Goal: Task Accomplishment & Management: Manage account settings

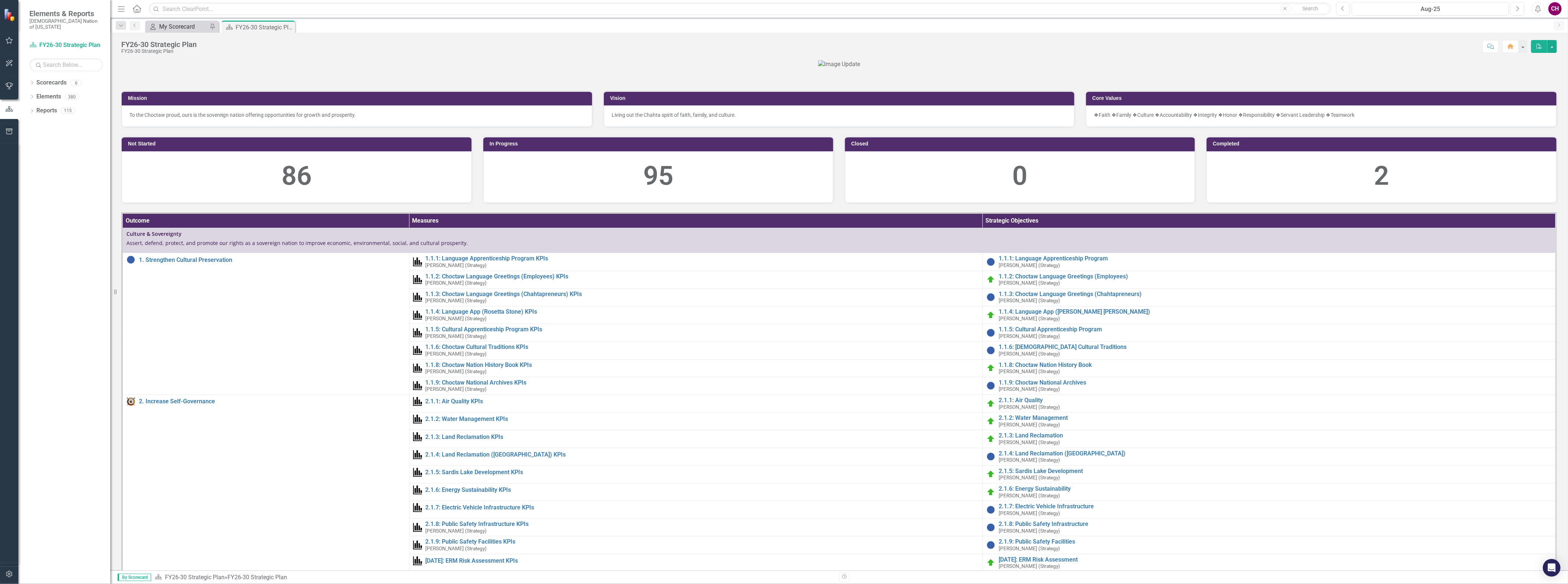
click at [186, 26] on div "My Scorecard" at bounding box center [183, 26] width 48 height 9
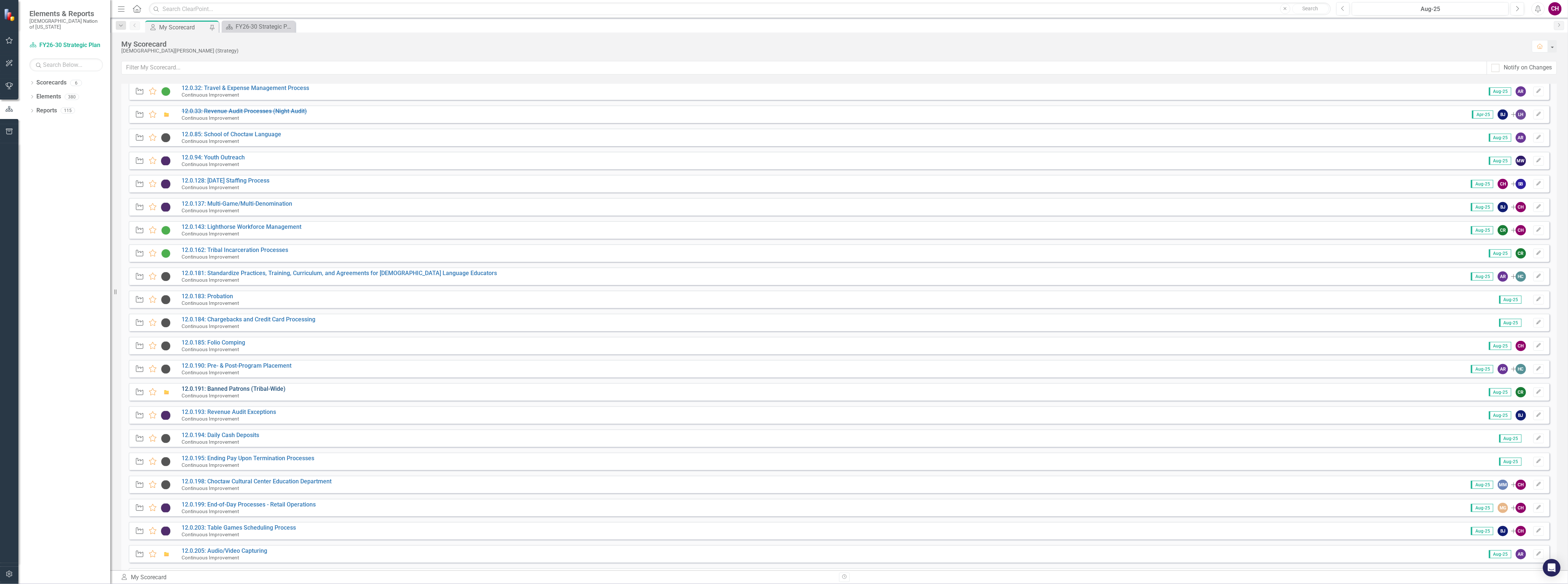
scroll to position [285, 0]
click at [212, 405] on link "12.0.193: Revenue Audit Exceptions" at bounding box center [228, 406] width 94 height 7
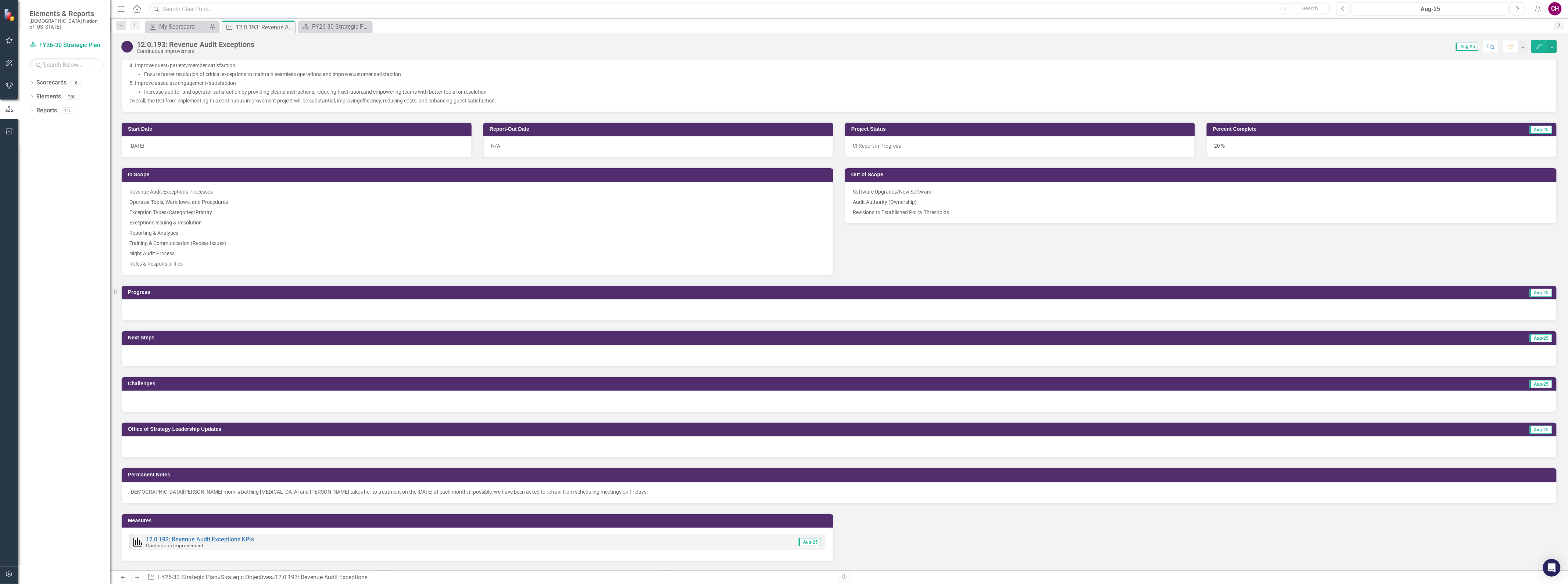
scroll to position [367, 0]
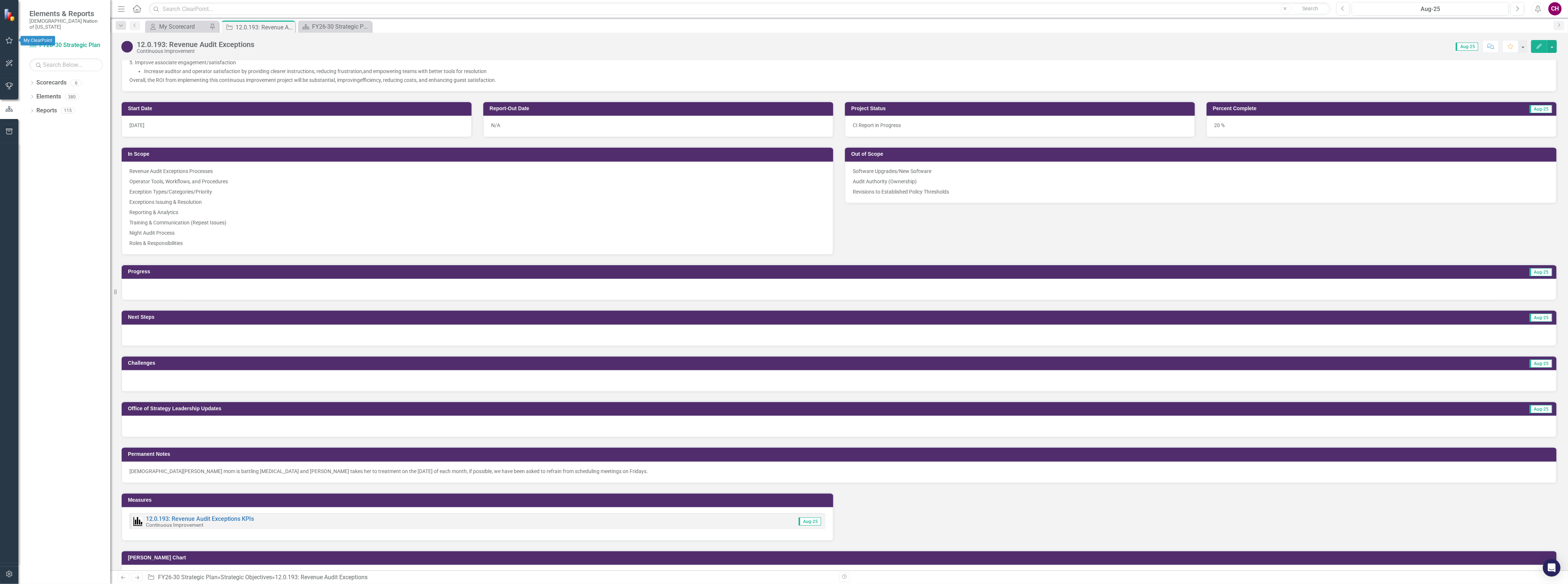
click at [3, 37] on button "button" at bounding box center [10, 41] width 17 height 15
click at [53, 83] on link "My Updates" at bounding box center [66, 87] width 74 height 8
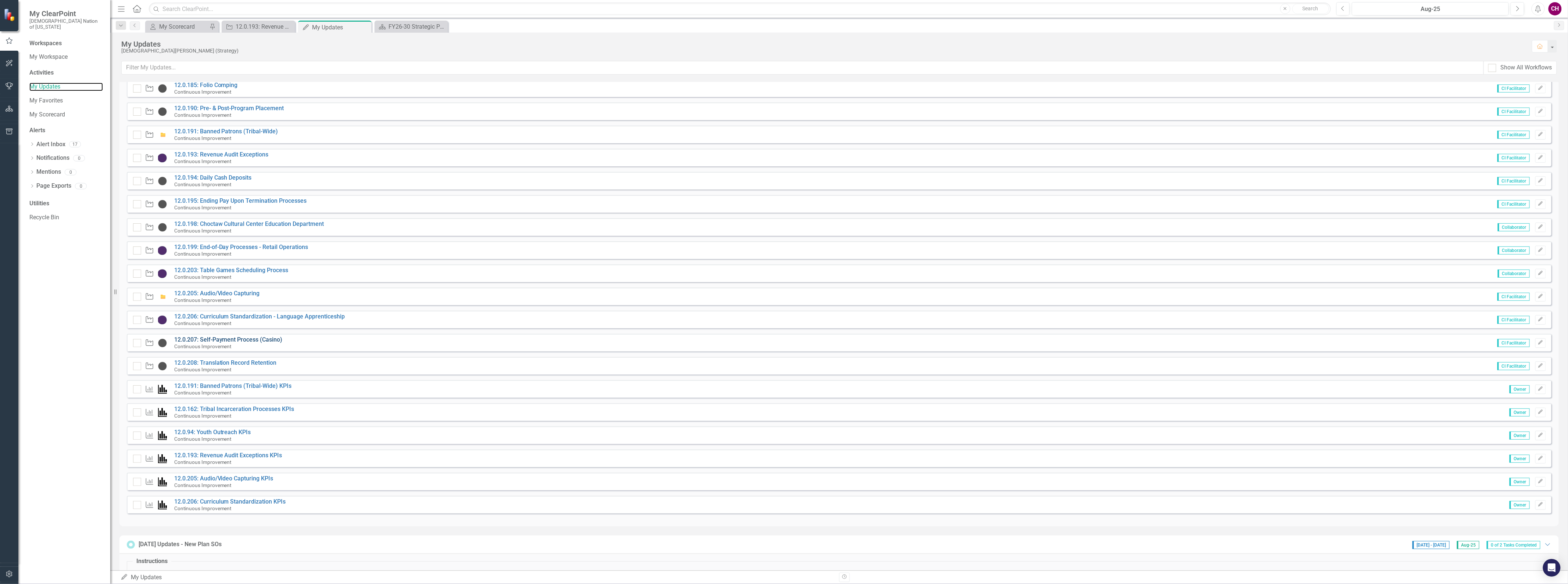
scroll to position [367, 0]
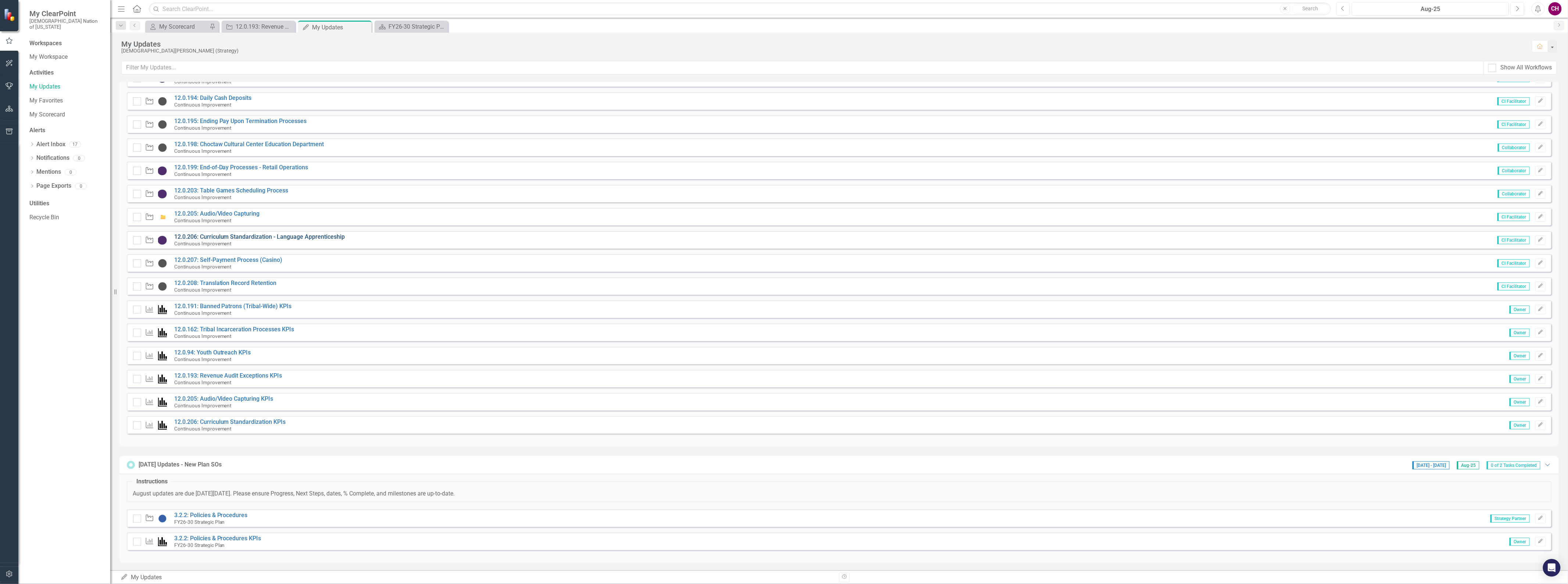
click at [257, 236] on link "12.0.206: Curriculum Standardization - Language Apprenticeship" at bounding box center [260, 236] width 171 height 7
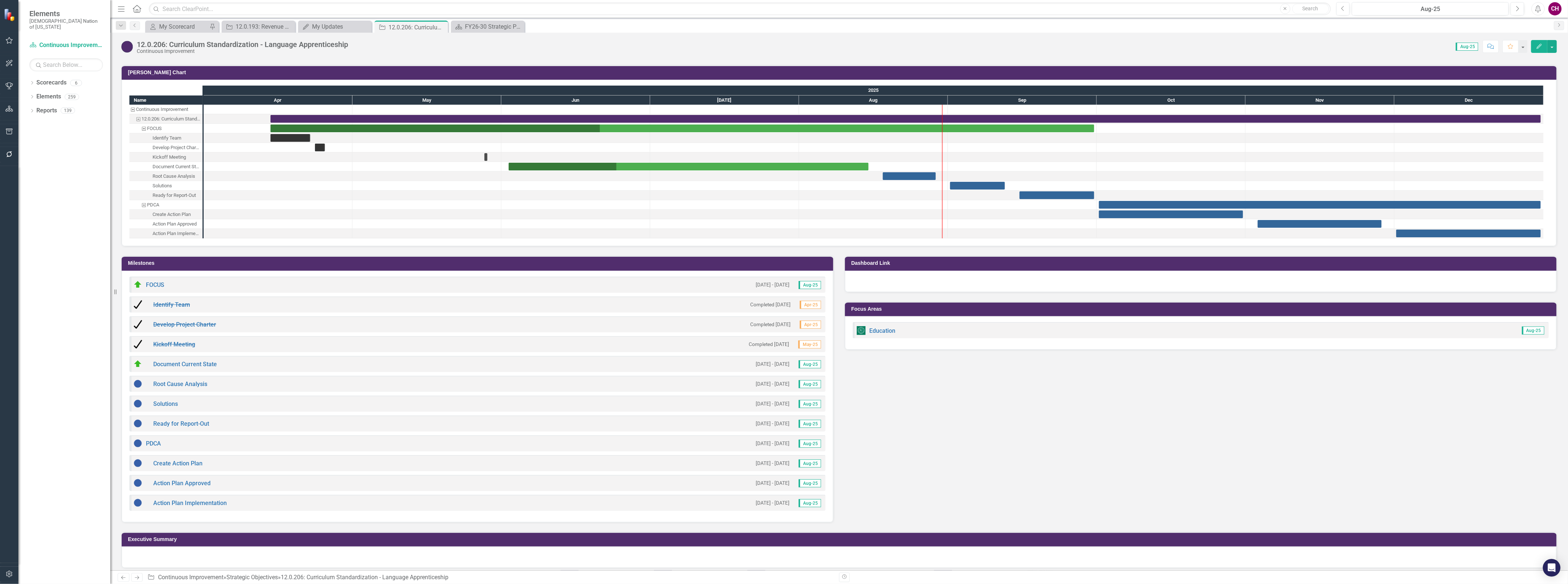
scroll to position [792, 0]
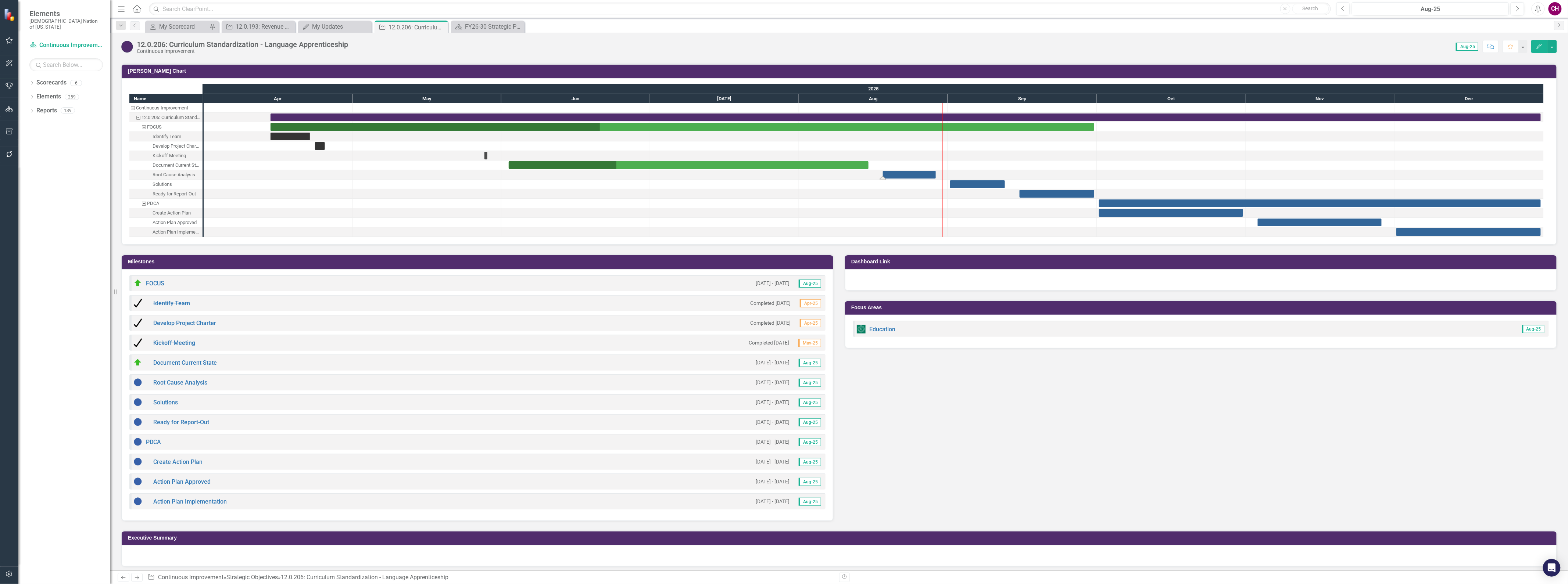
click at [906, 171] on div "Task: Start date: 2025-08-18 End date: 2025-08-29" at bounding box center [909, 174] width 53 height 8
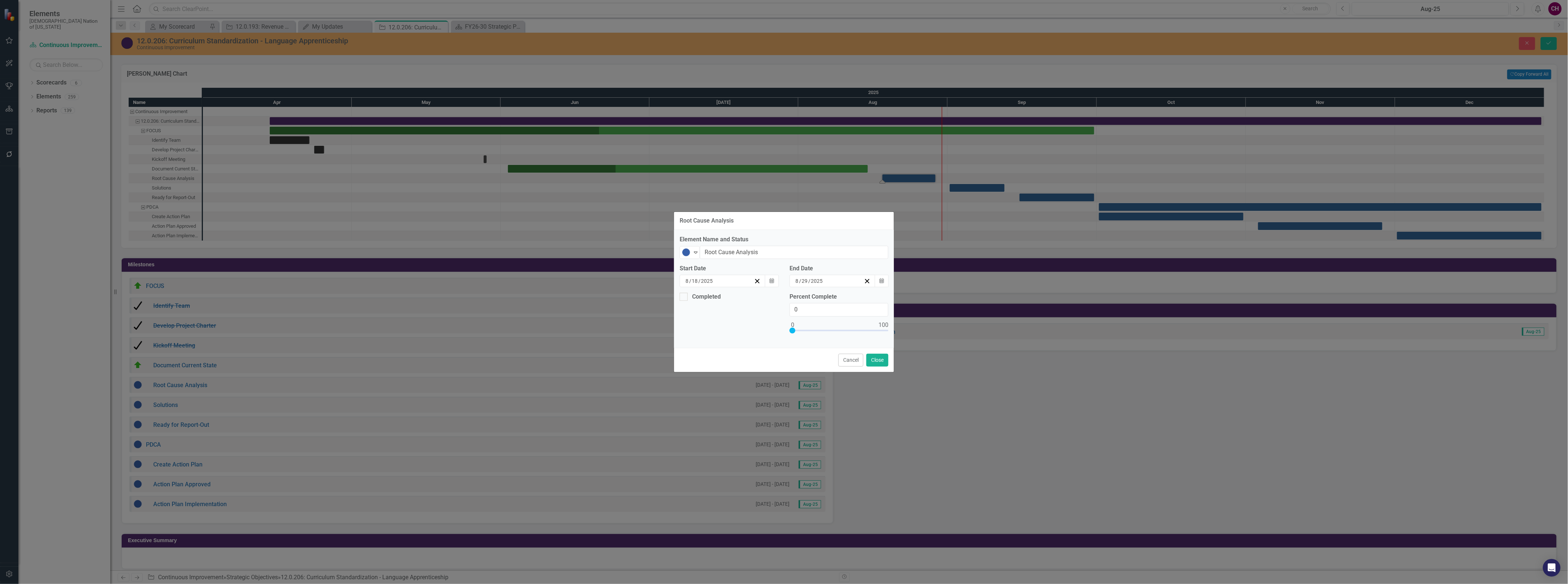
drag, startPoint x: 852, startPoint y: 357, endPoint x: 856, endPoint y: 350, distance: 8.1
click at [851, 357] on button "Cancel" at bounding box center [851, 360] width 25 height 13
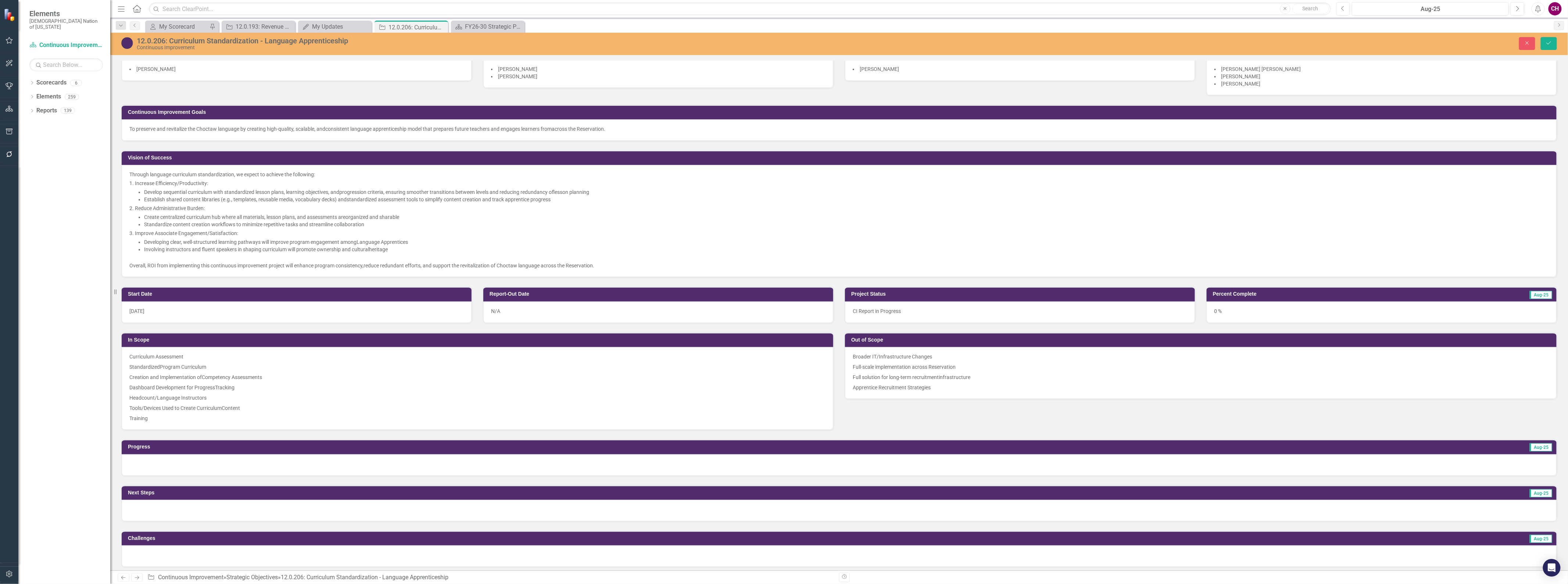
scroll to position [122, 0]
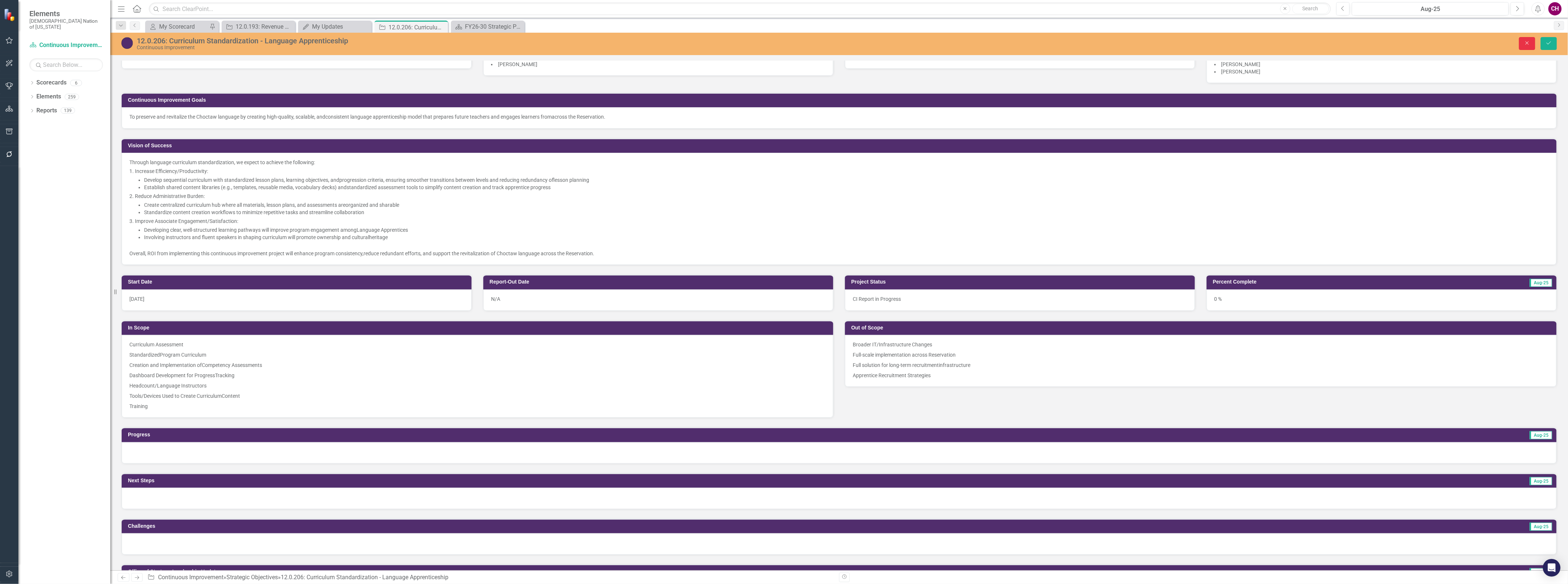
click at [1526, 41] on icon "button" at bounding box center [1527, 43] width 3 height 3
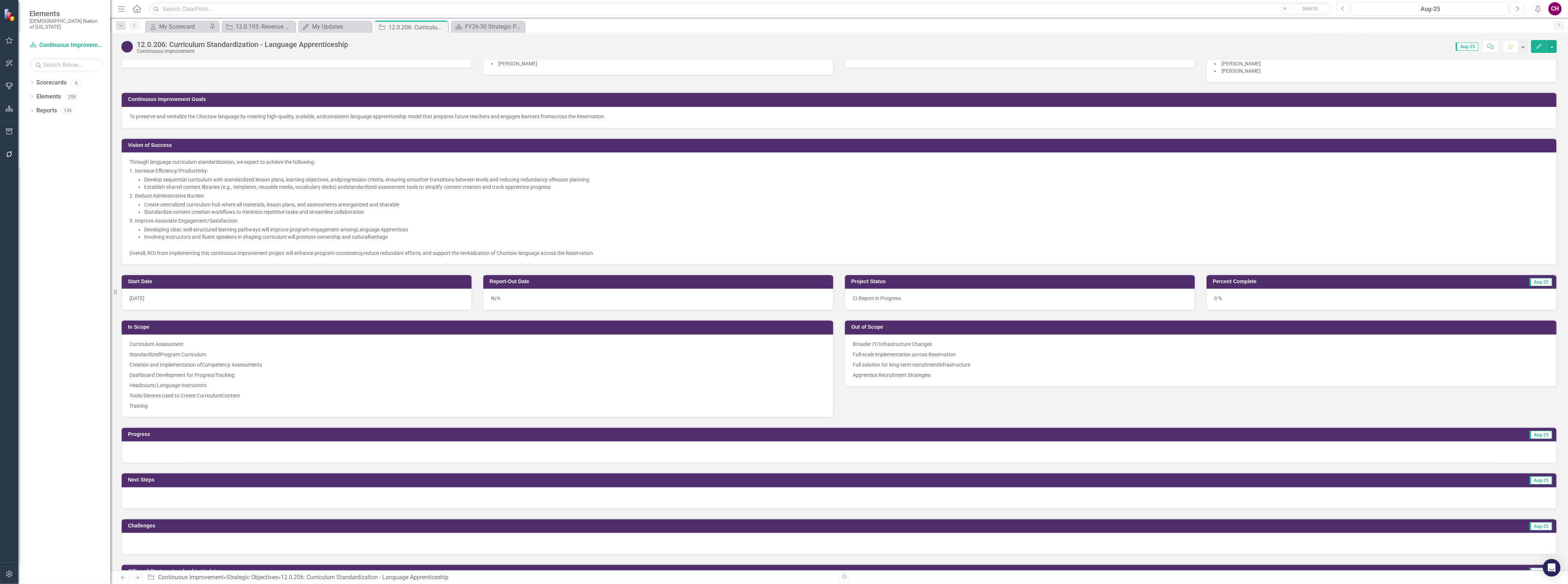
click at [1341, 12] on button "Previous" at bounding box center [1343, 8] width 14 height 13
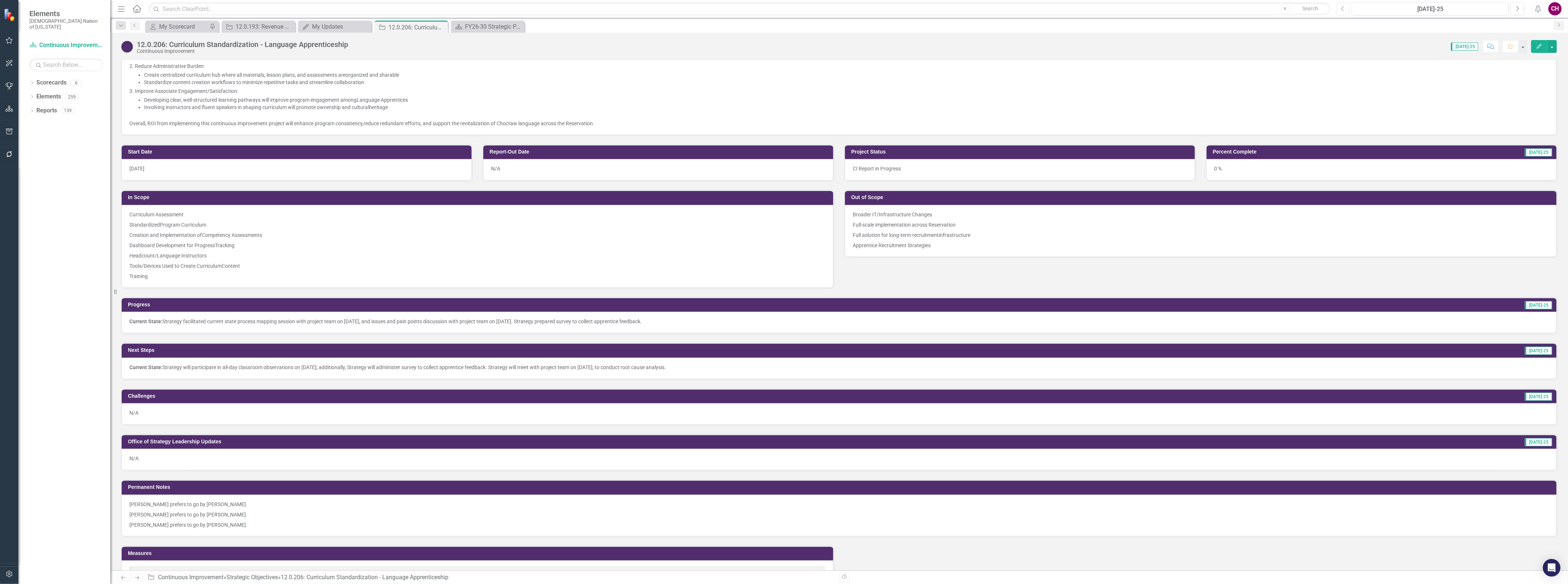
scroll to position [245, 0]
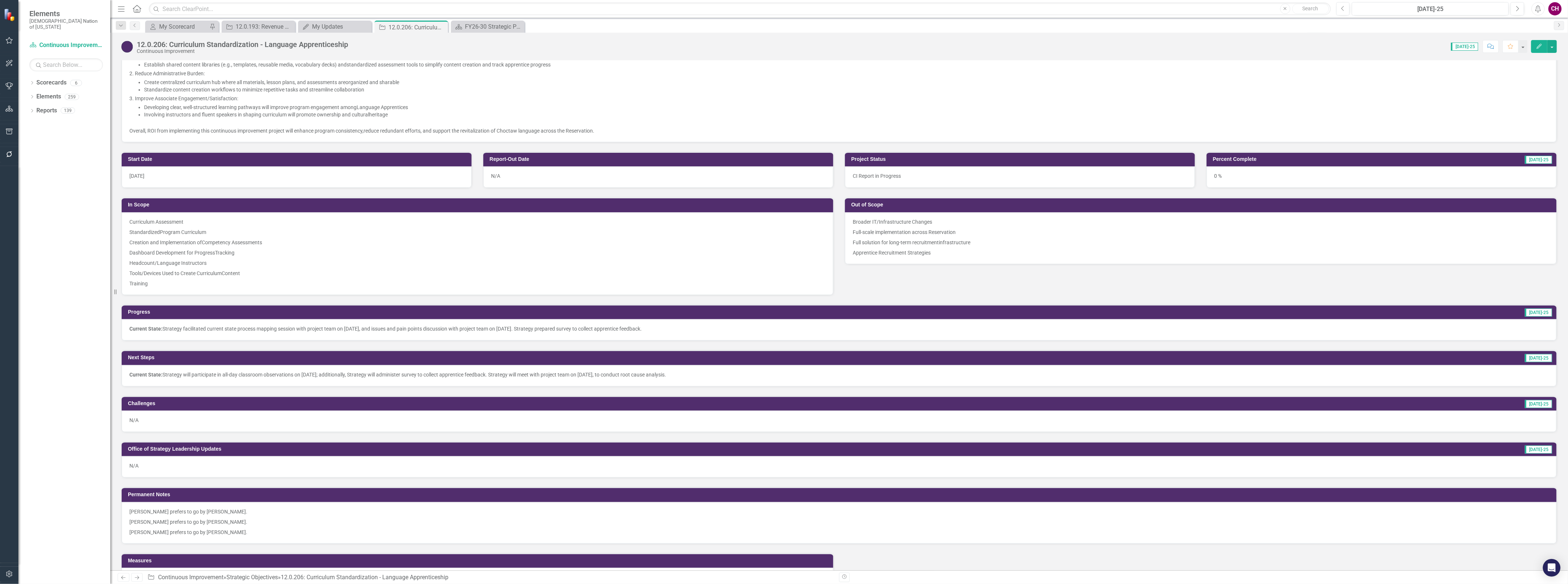
drag, startPoint x: 714, startPoint y: 373, endPoint x: 503, endPoint y: 372, distance: 211.0
click at [503, 372] on p "Current State: Strategy will participate in all-day classroom observations on A…" at bounding box center [839, 374] width 1419 height 8
click at [750, 377] on div "Current State: Strategy will participate in all-day classroom observations on A…" at bounding box center [838, 376] width 1435 height 21
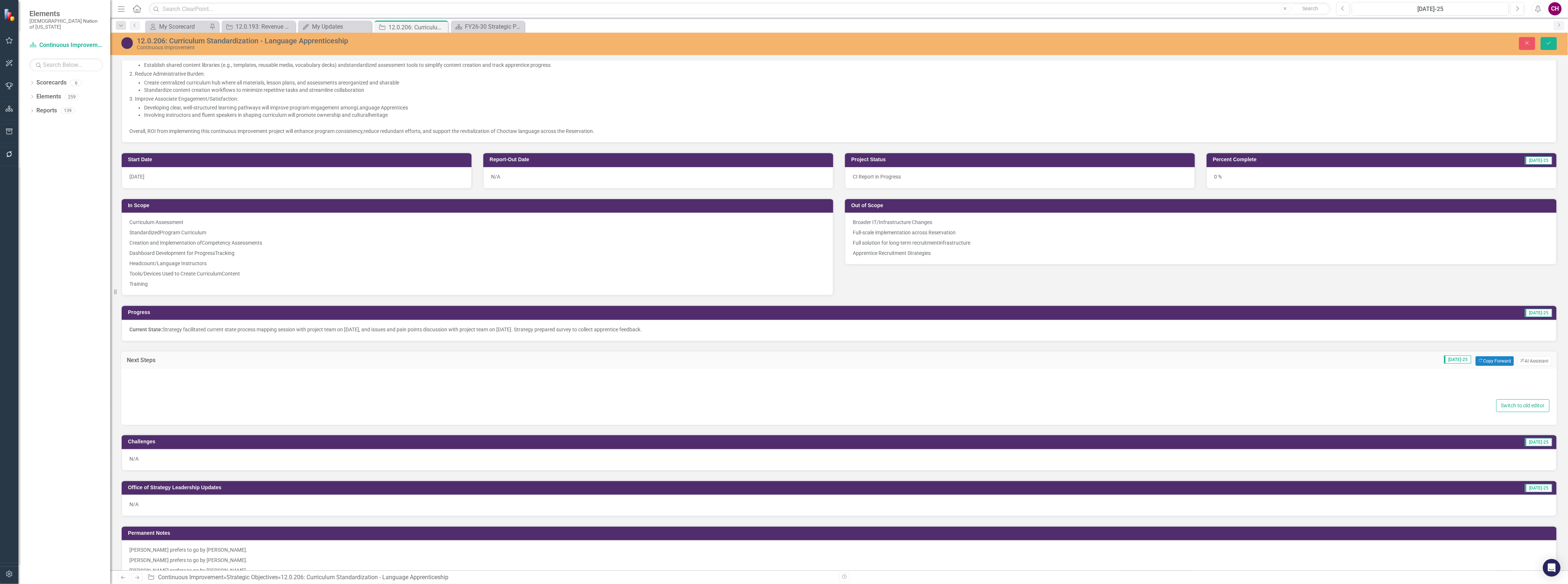
type textarea "<p><strong>Current State: </strong>Strategy will participate in all-day classro…"
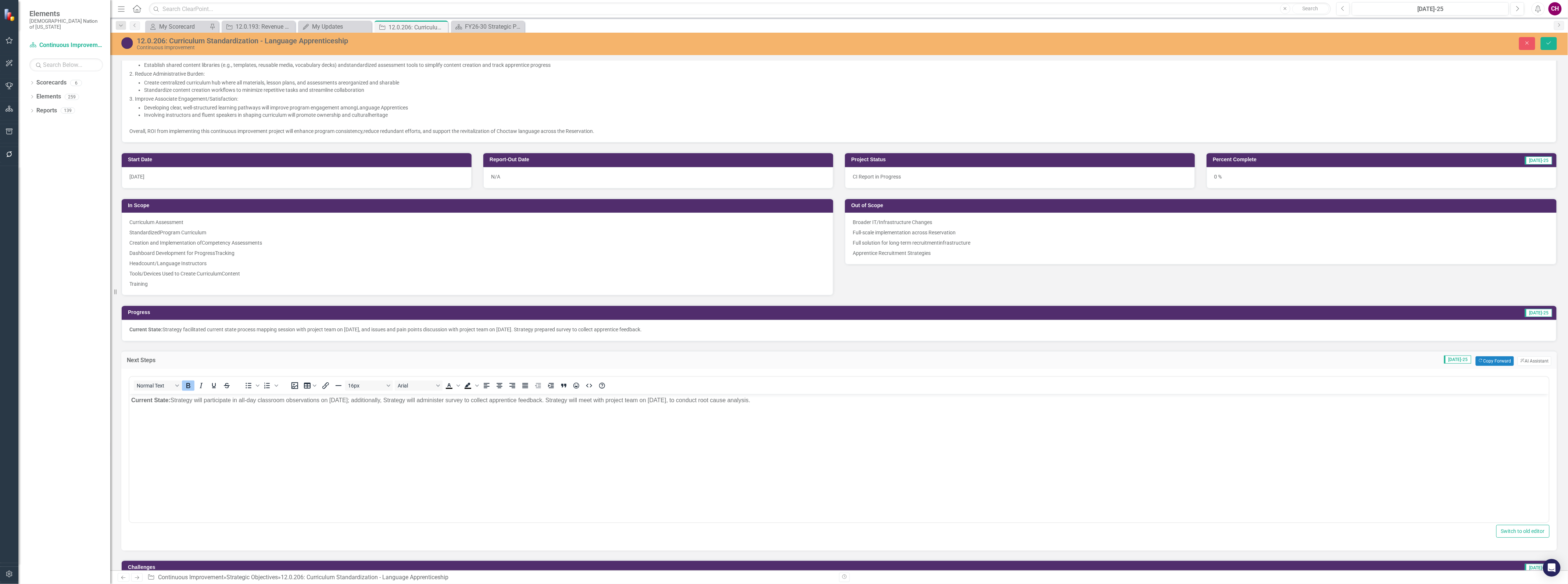
scroll to position [0, 0]
drag, startPoint x: 800, startPoint y: 402, endPoint x: 172, endPoint y: 406, distance: 628.0
click at [172, 406] on body "Current State: Strategy will participate in all-day classroom observations on A…" at bounding box center [838, 449] width 1419 height 110
copy p "Strategy will participate in all-day classroom observations on [DATE]; addition…"
click at [1520, 43] on button "Close" at bounding box center [1527, 43] width 16 height 13
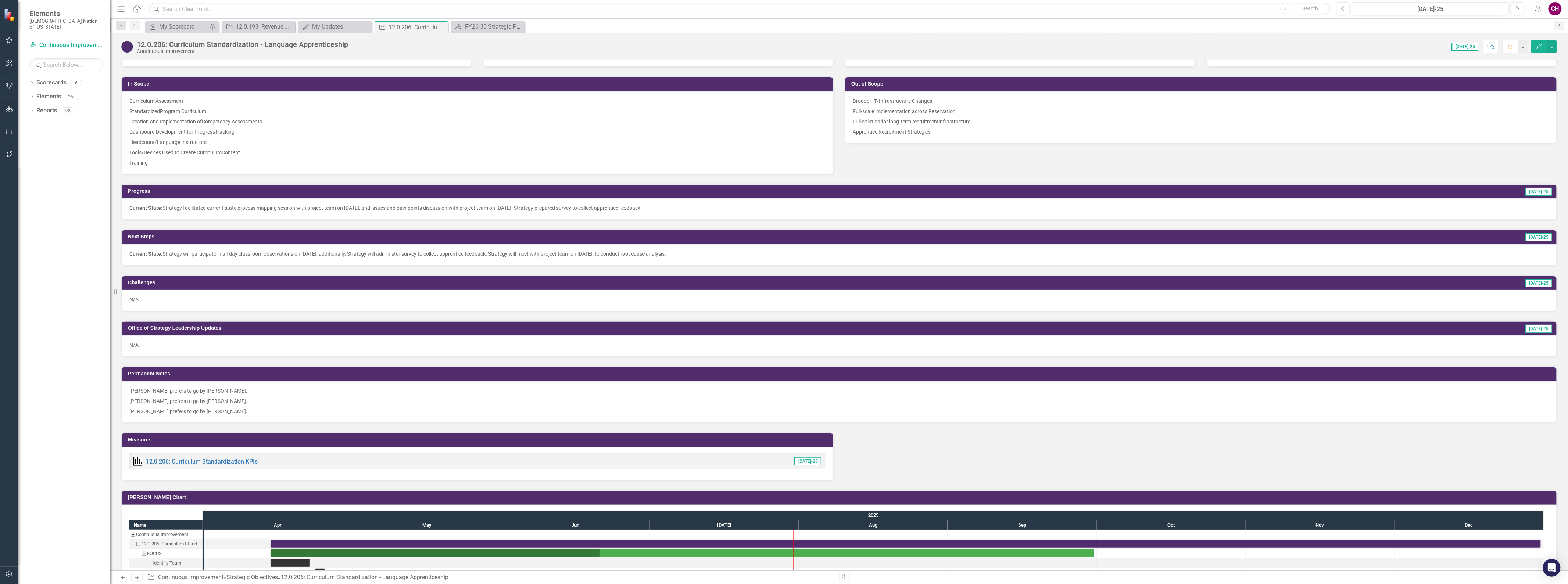
scroll to position [367, 0]
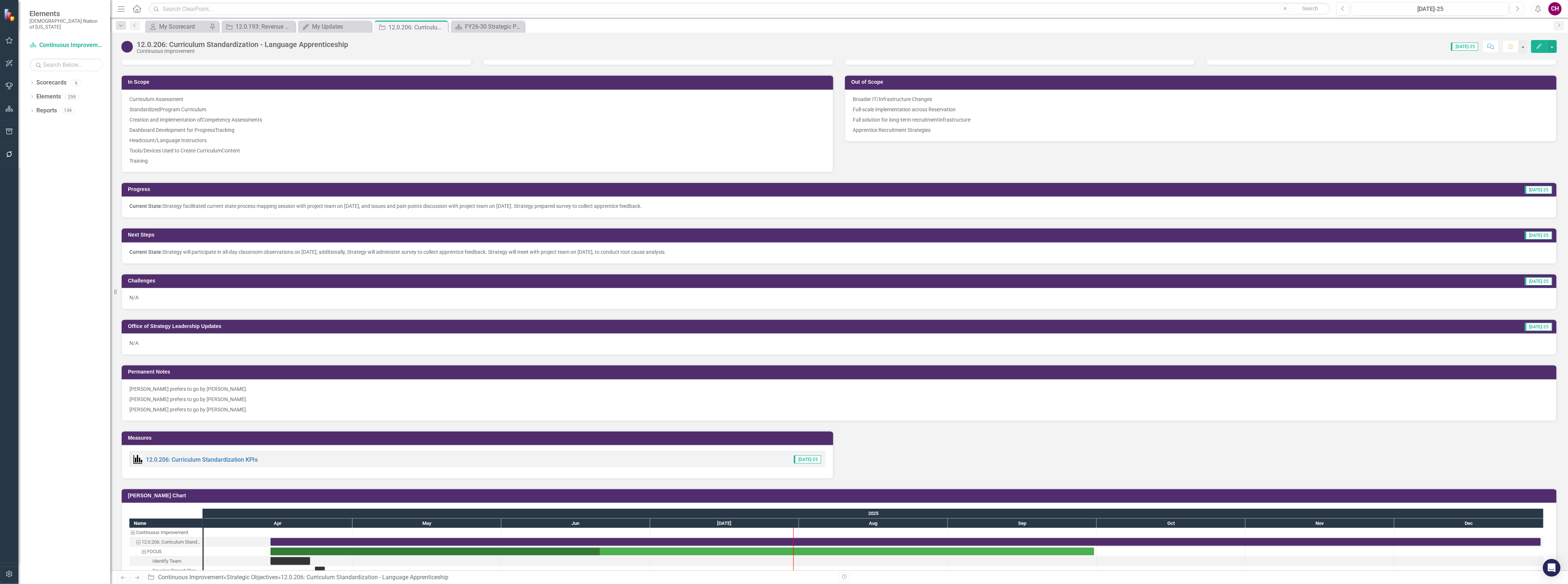
click at [1520, 10] on button "Next" at bounding box center [1517, 8] width 14 height 13
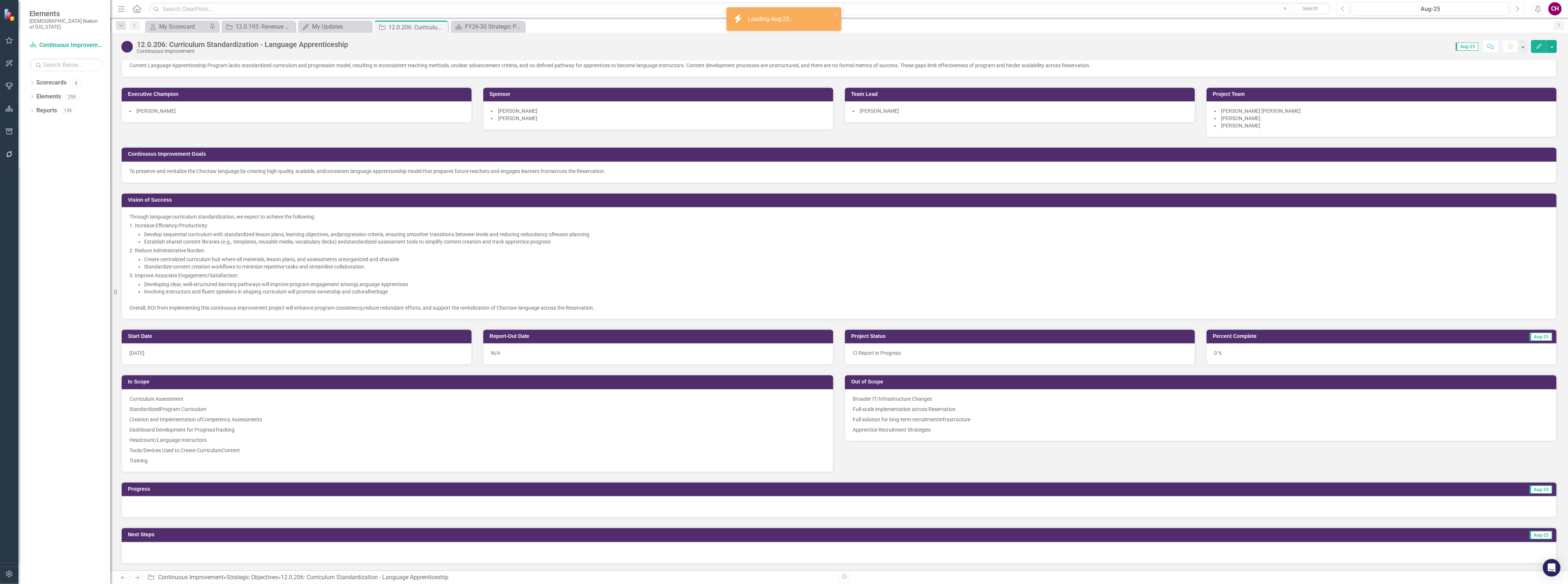
scroll to position [204, 0]
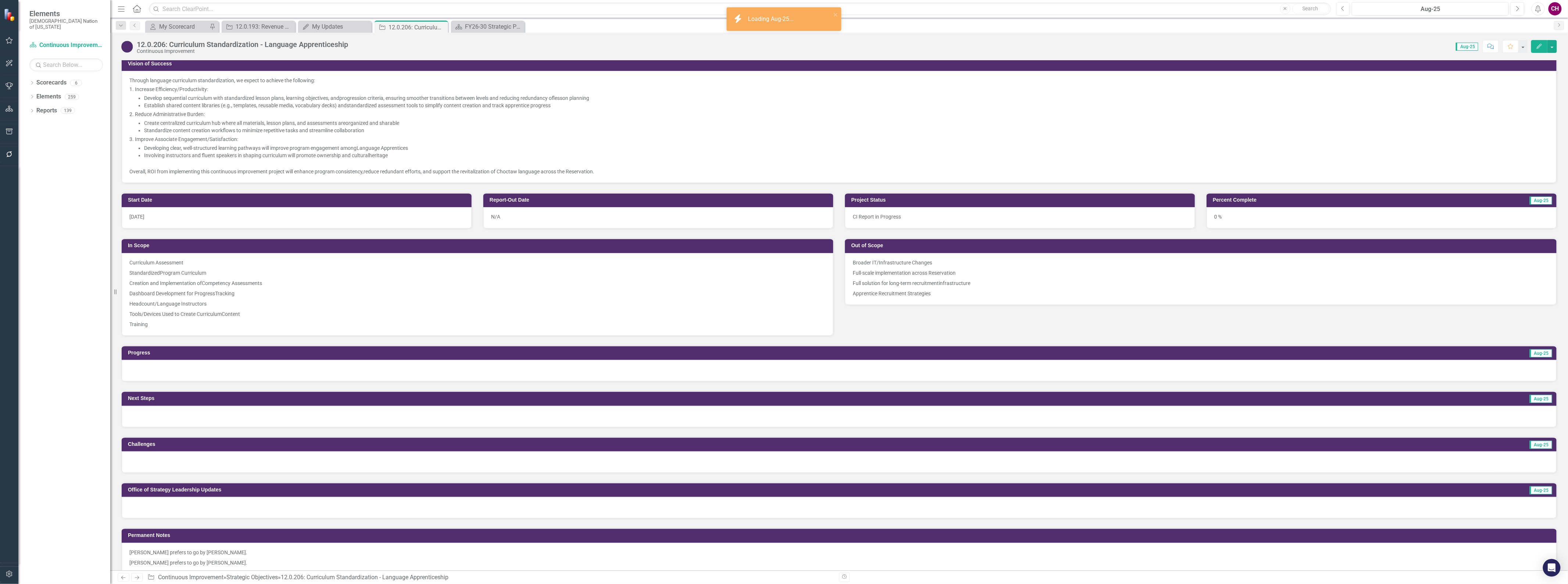
click at [336, 362] on div at bounding box center [838, 370] width 1435 height 21
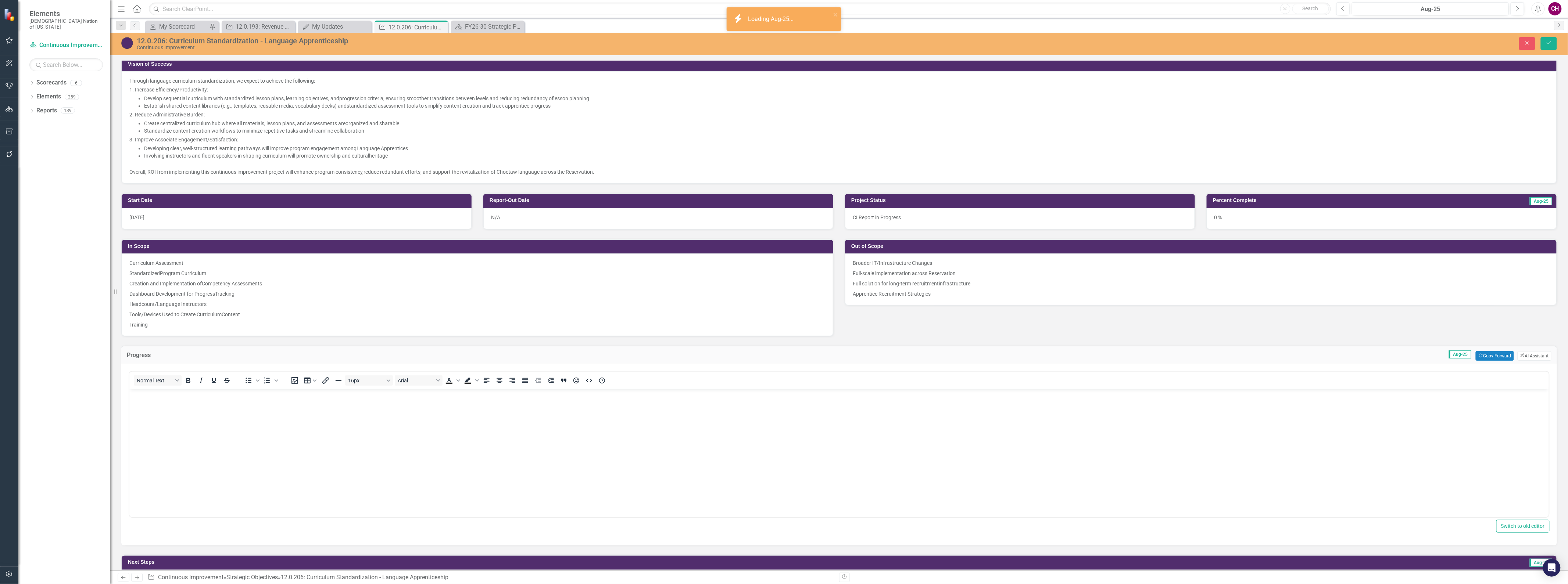
scroll to position [0, 0]
click at [1495, 353] on button "Copy Forward Copy Forward" at bounding box center [1494, 356] width 38 height 10
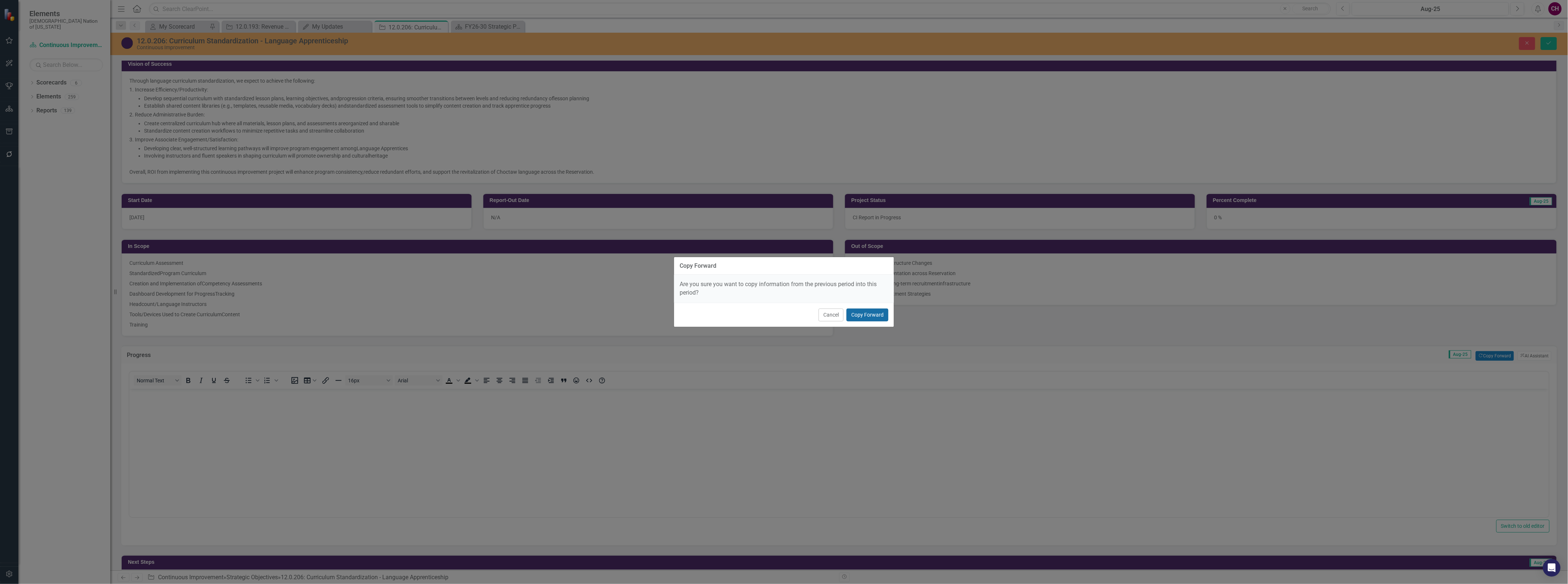
click at [872, 315] on button "Copy Forward" at bounding box center [867, 315] width 42 height 13
click at [862, 313] on button "Copy Forward" at bounding box center [867, 315] width 42 height 13
click at [867, 314] on button "Copy Forward" at bounding box center [867, 315] width 42 height 13
click at [832, 315] on button "Cancel" at bounding box center [831, 315] width 25 height 13
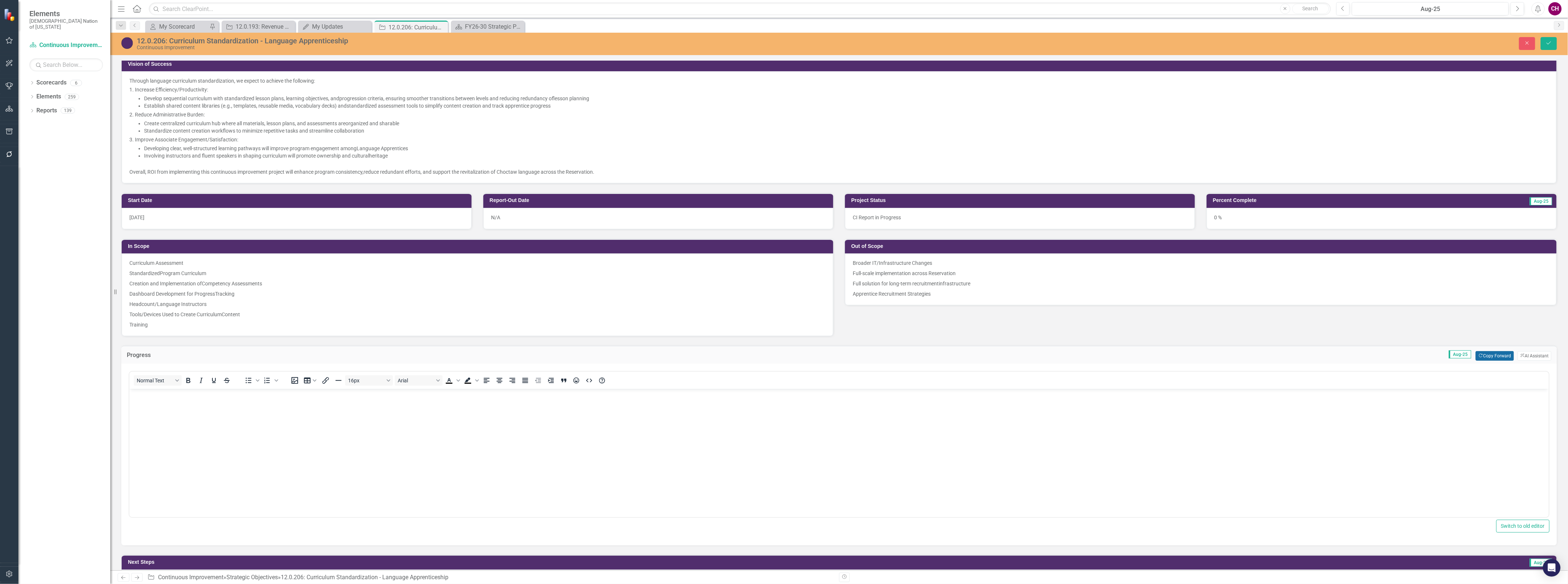
click at [1502, 353] on button "Copy Forward Copy Forward" at bounding box center [1494, 356] width 38 height 10
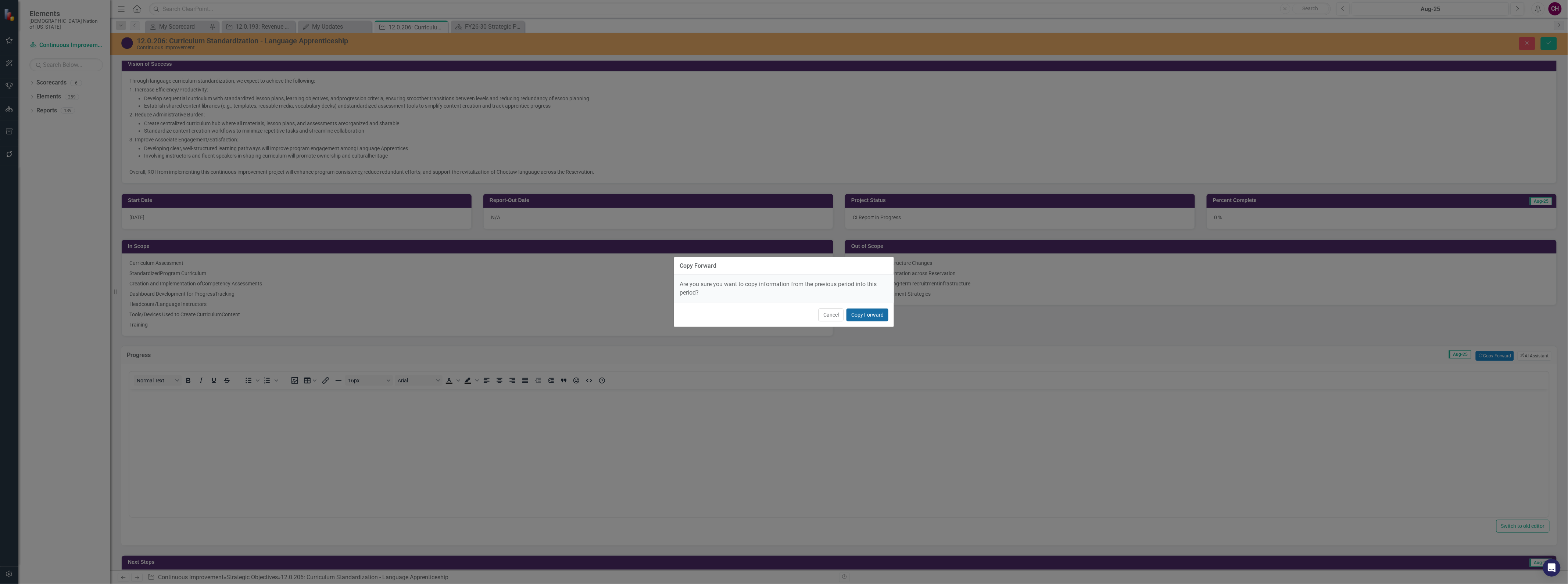
click at [876, 313] on button "Copy Forward" at bounding box center [867, 315] width 42 height 13
click at [876, 312] on button "Copy Forward" at bounding box center [867, 315] width 42 height 13
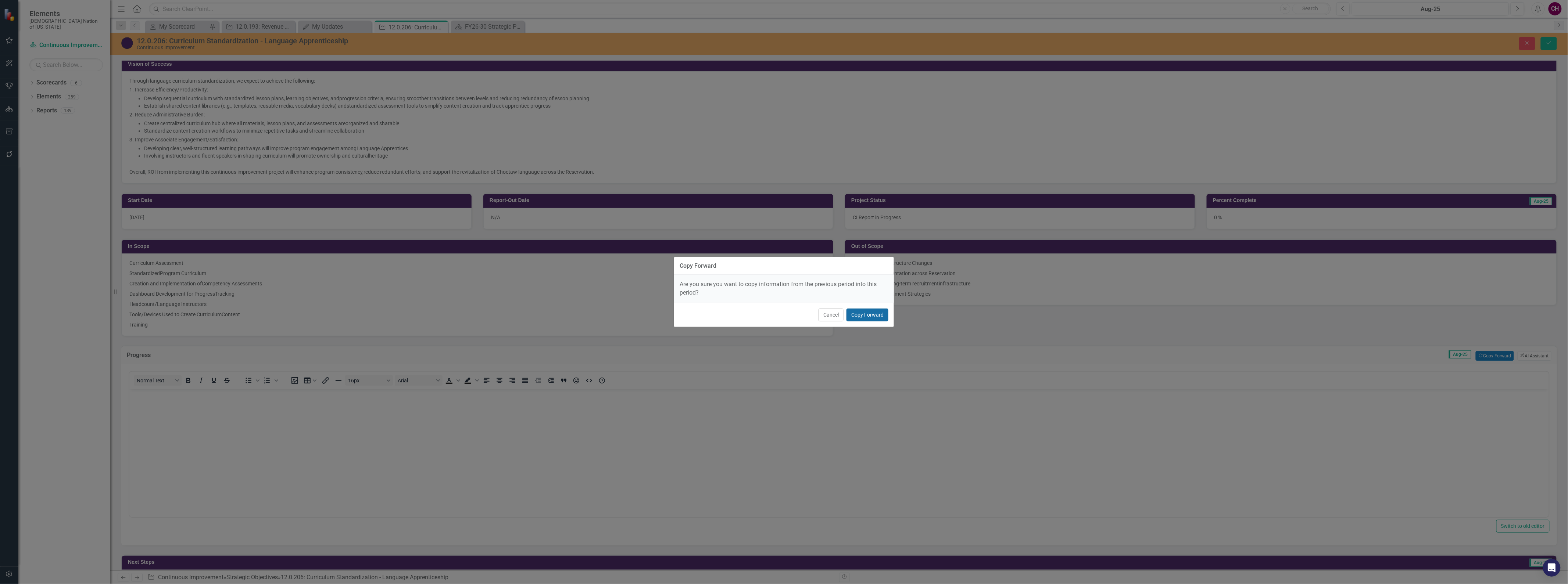
click at [876, 312] on button "Copy Forward" at bounding box center [867, 315] width 42 height 13
click at [830, 313] on button "Cancel" at bounding box center [831, 315] width 25 height 13
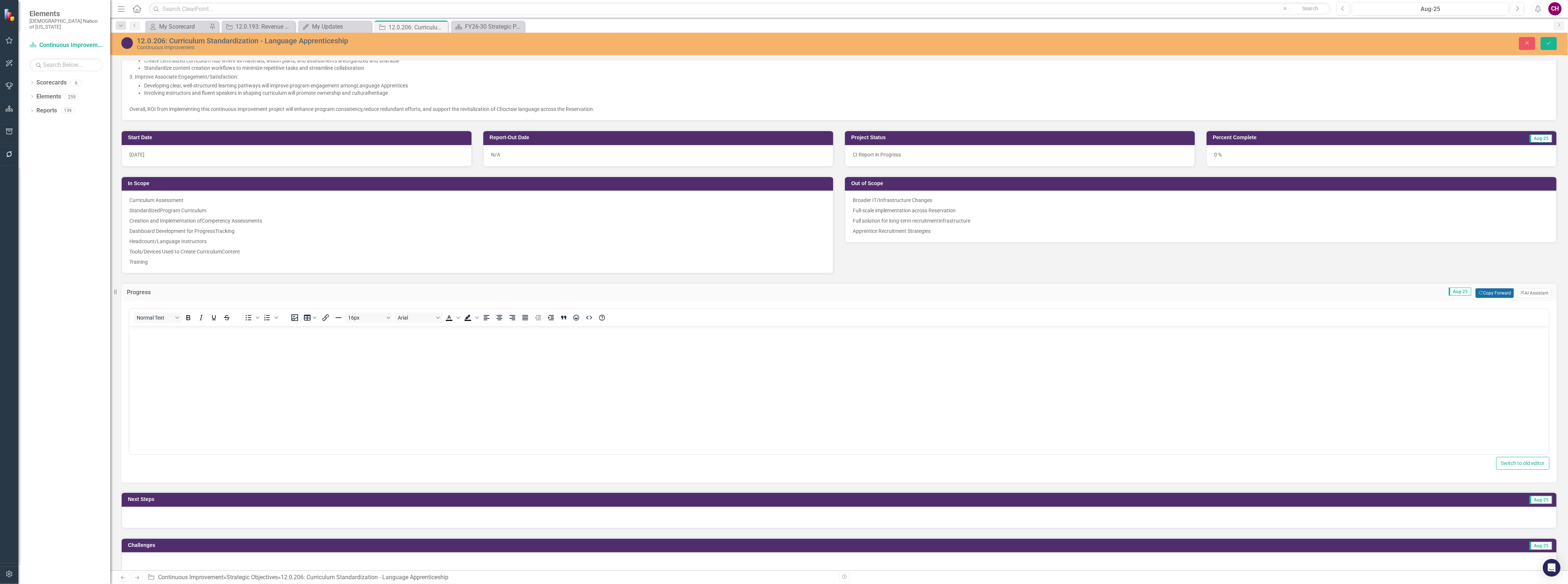
scroll to position [367, 0]
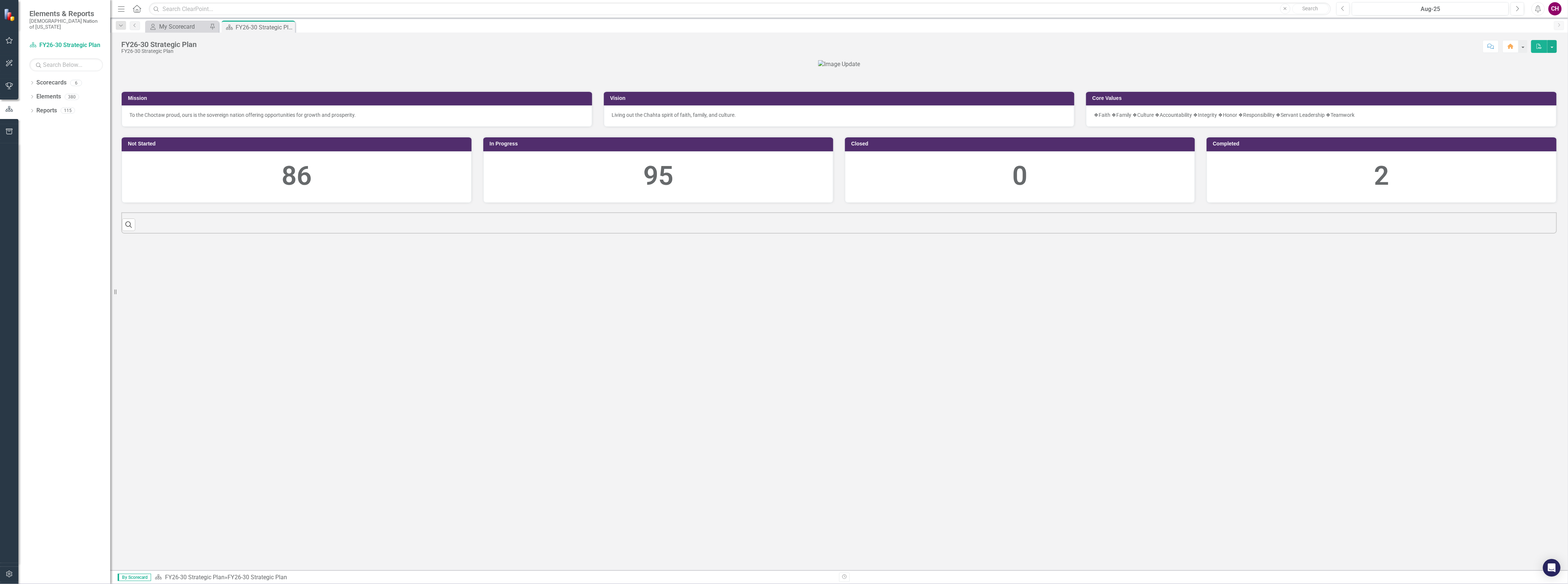
click at [10, 37] on icon "button" at bounding box center [9, 40] width 8 height 6
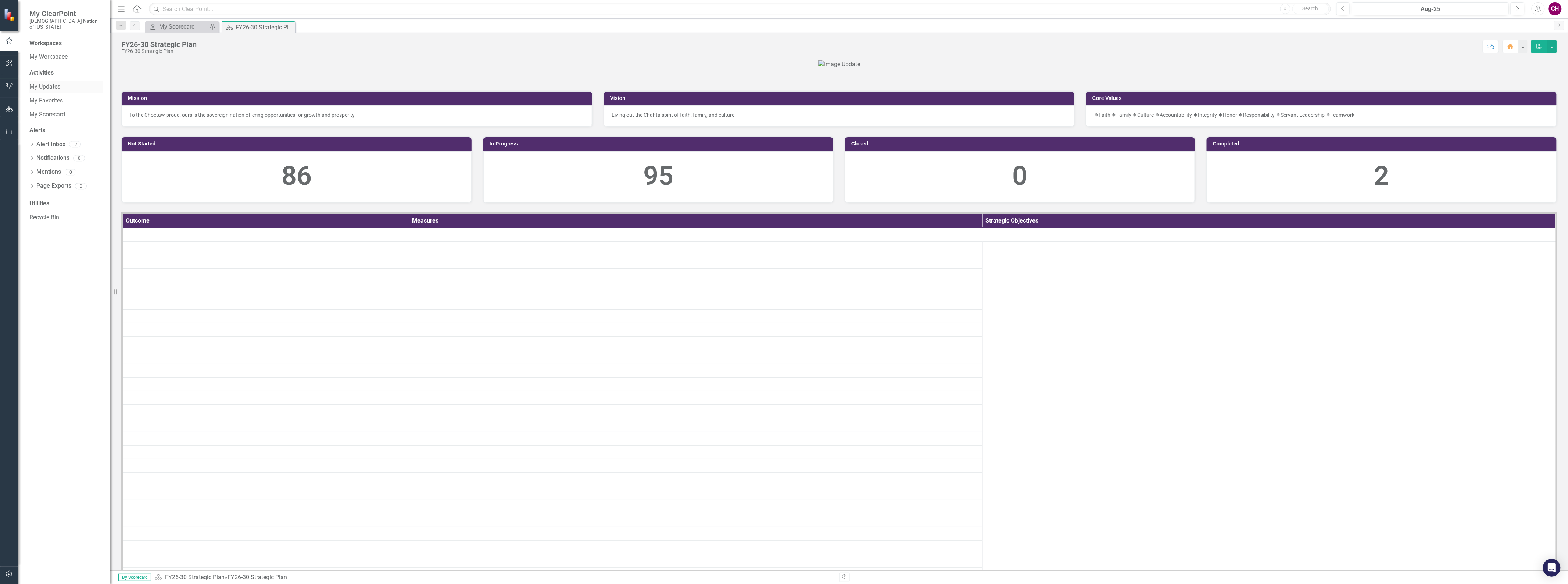
click at [59, 83] on link "My Updates" at bounding box center [66, 87] width 74 height 8
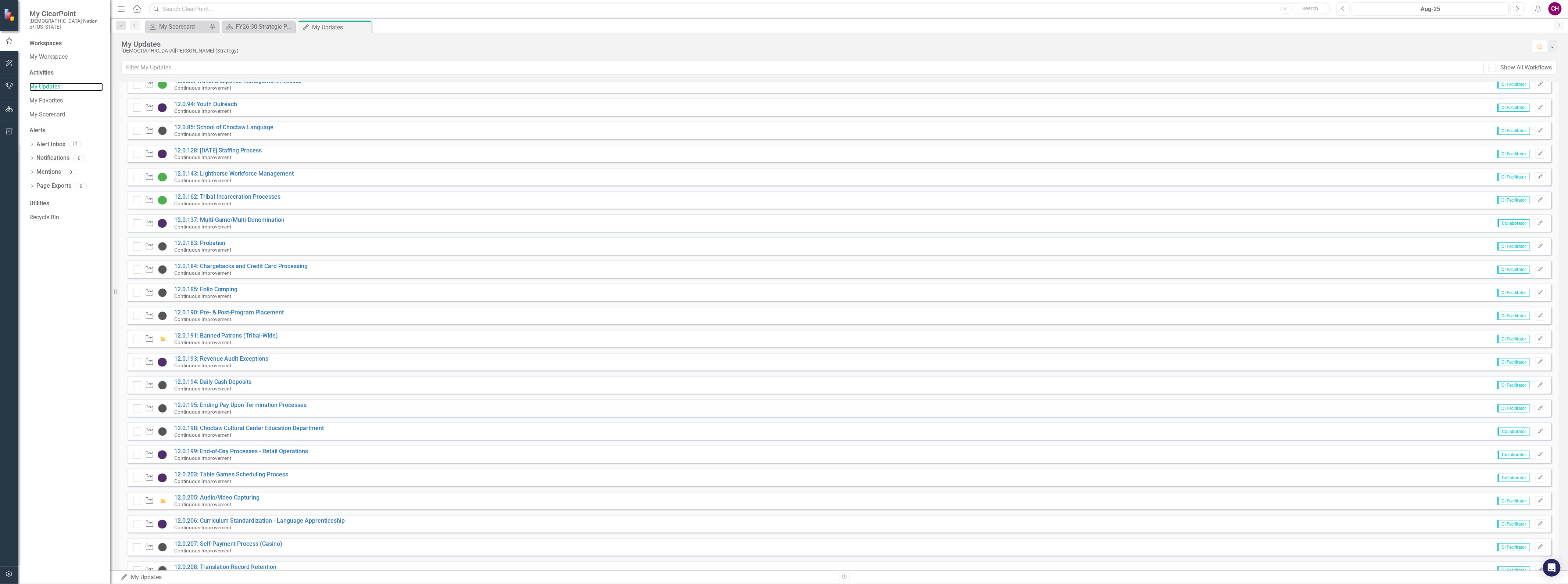
scroll to position [124, 0]
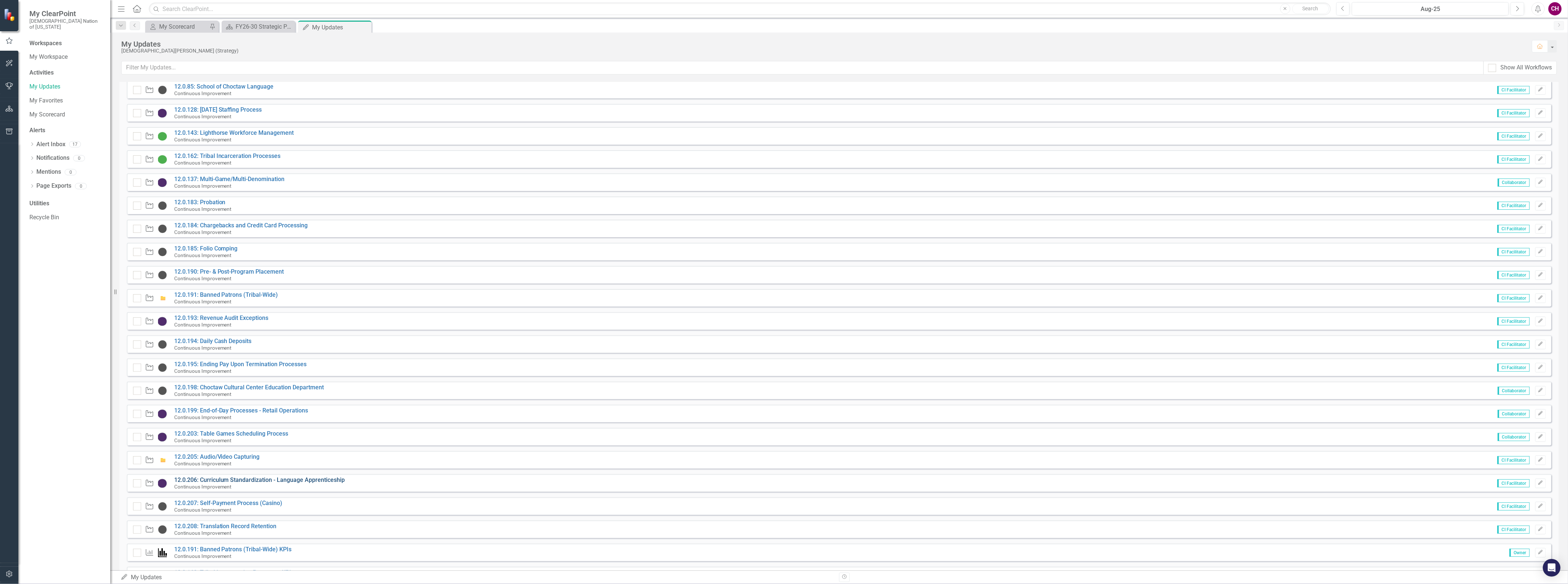
click at [226, 480] on link "12.0.206: Curriculum Standardization - Language Apprenticeship" at bounding box center [260, 480] width 171 height 7
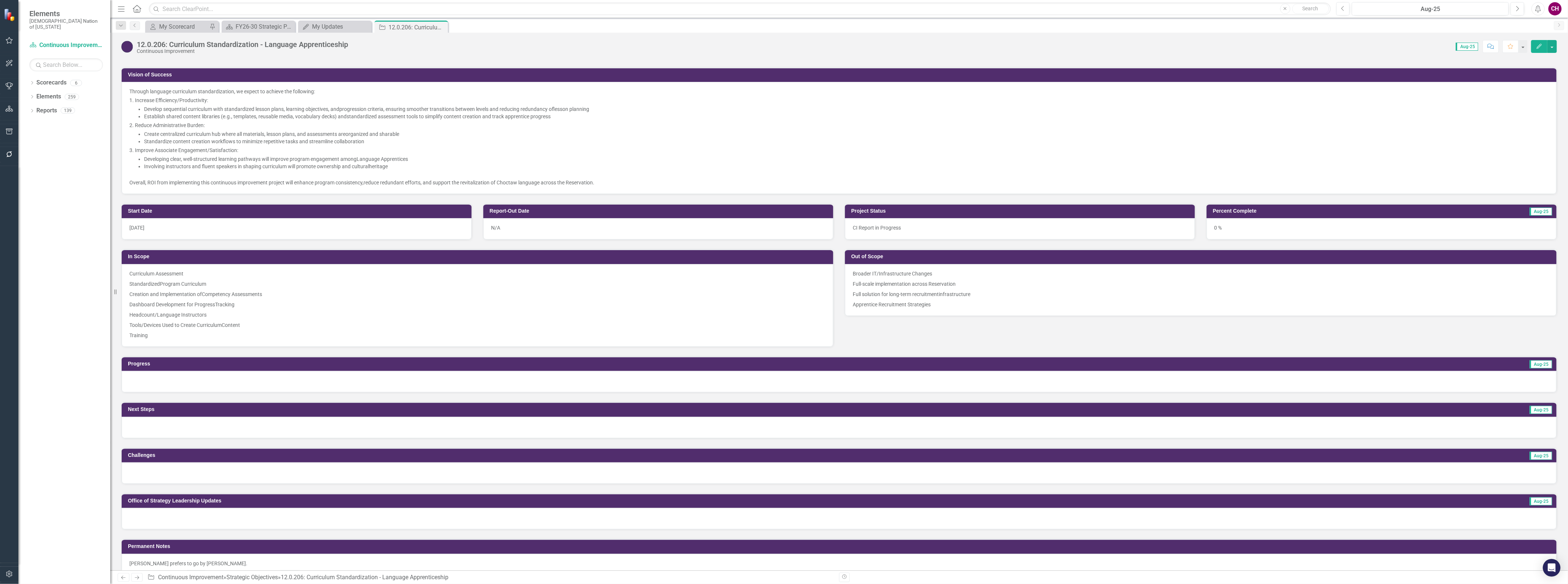
scroll to position [367, 0]
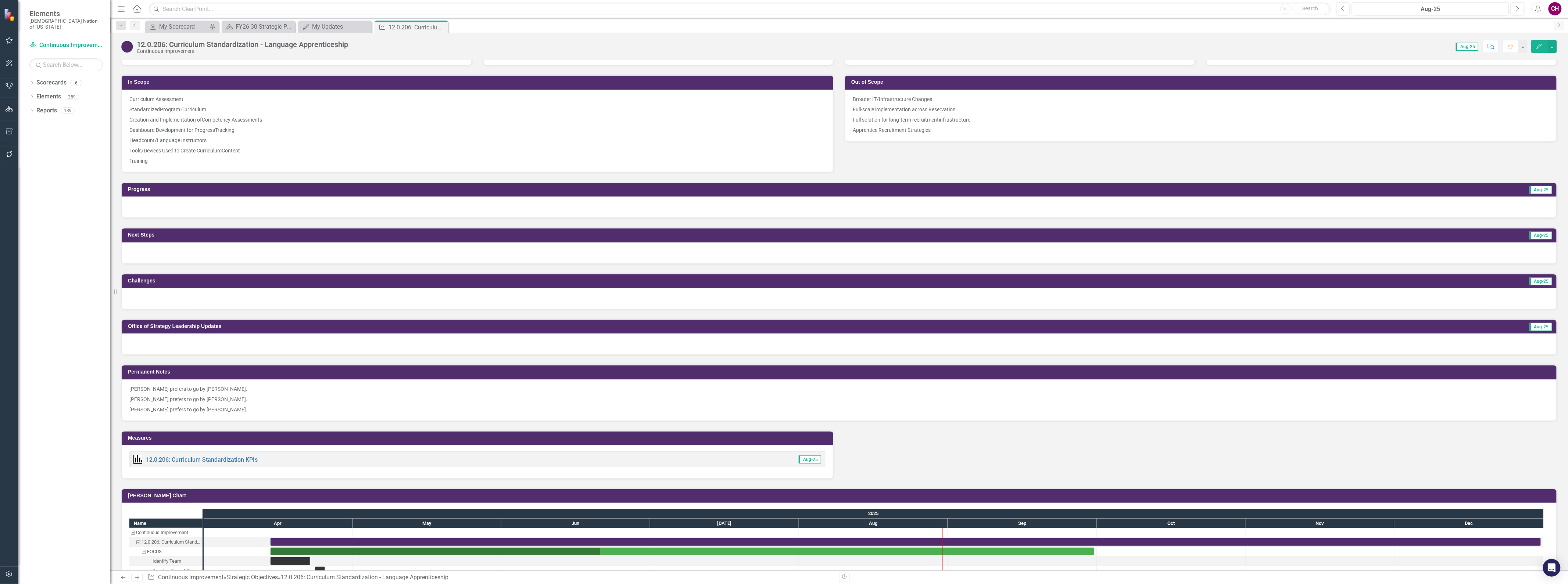
click at [453, 210] on div at bounding box center [838, 207] width 1435 height 21
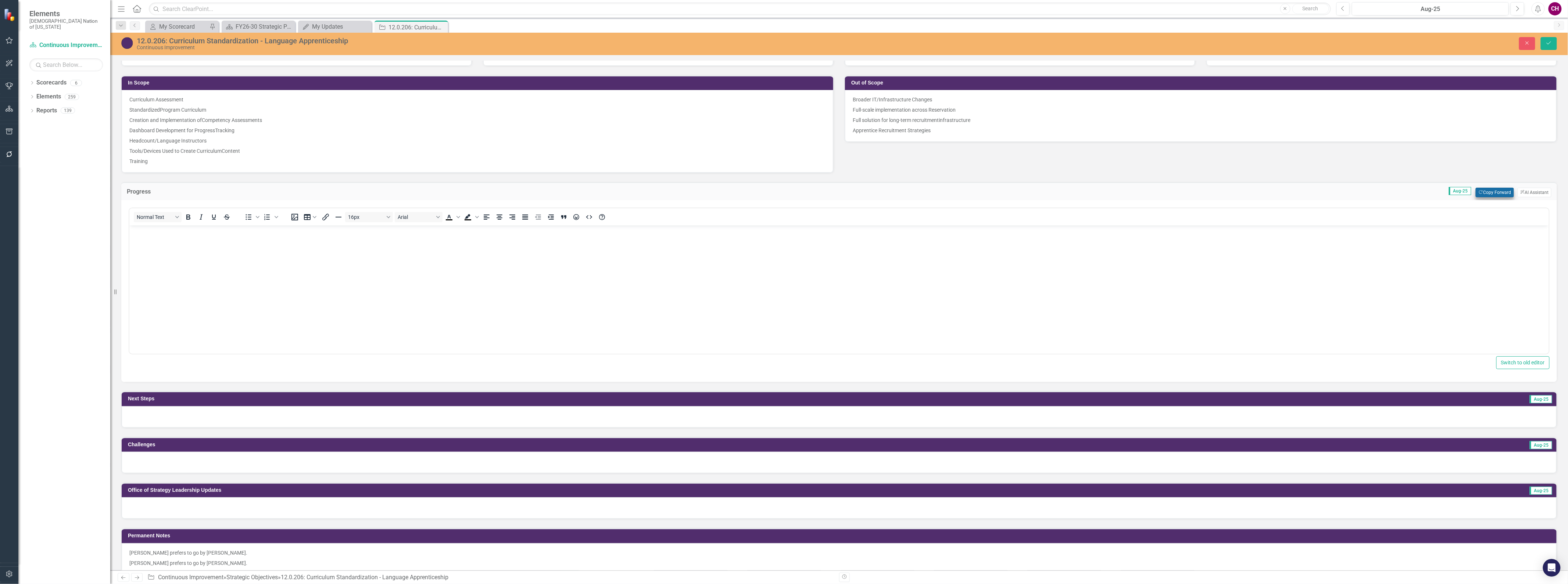
scroll to position [0, 0]
click at [1482, 194] on button "Copy Forward Copy Forward" at bounding box center [1494, 192] width 38 height 10
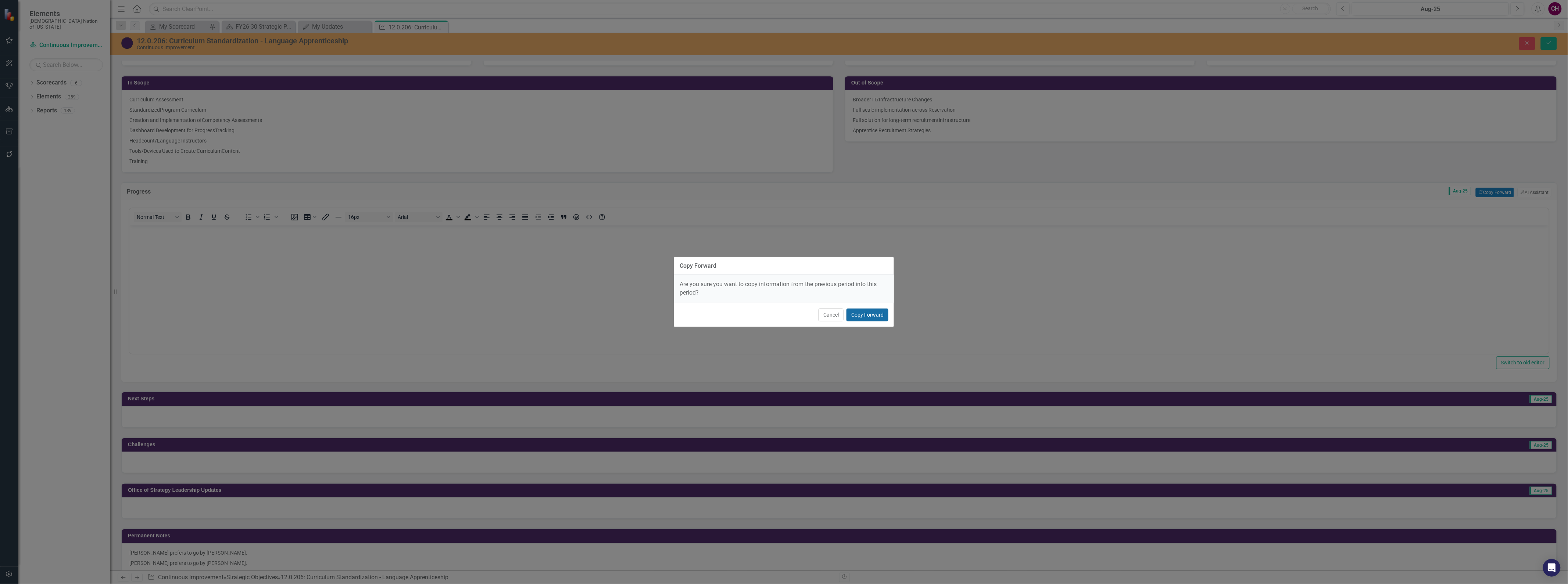
click at [861, 314] on button "Copy Forward" at bounding box center [867, 315] width 42 height 13
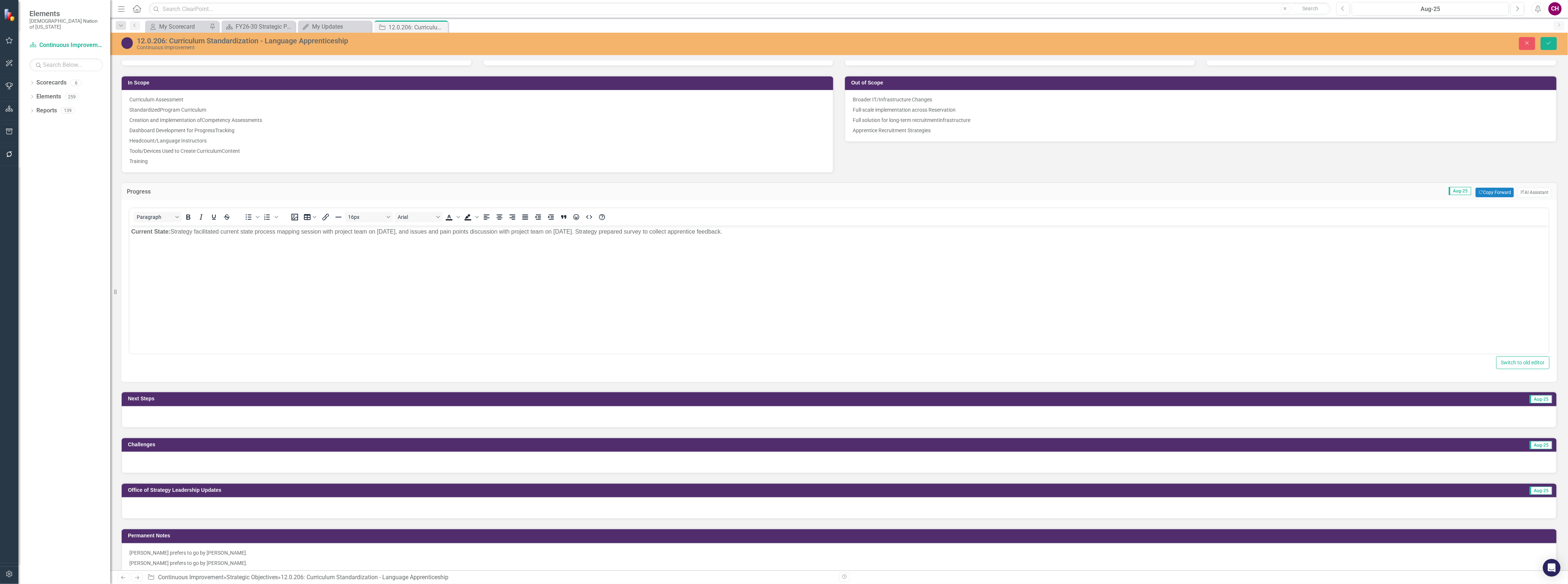
click at [1317, 412] on div at bounding box center [838, 416] width 1435 height 21
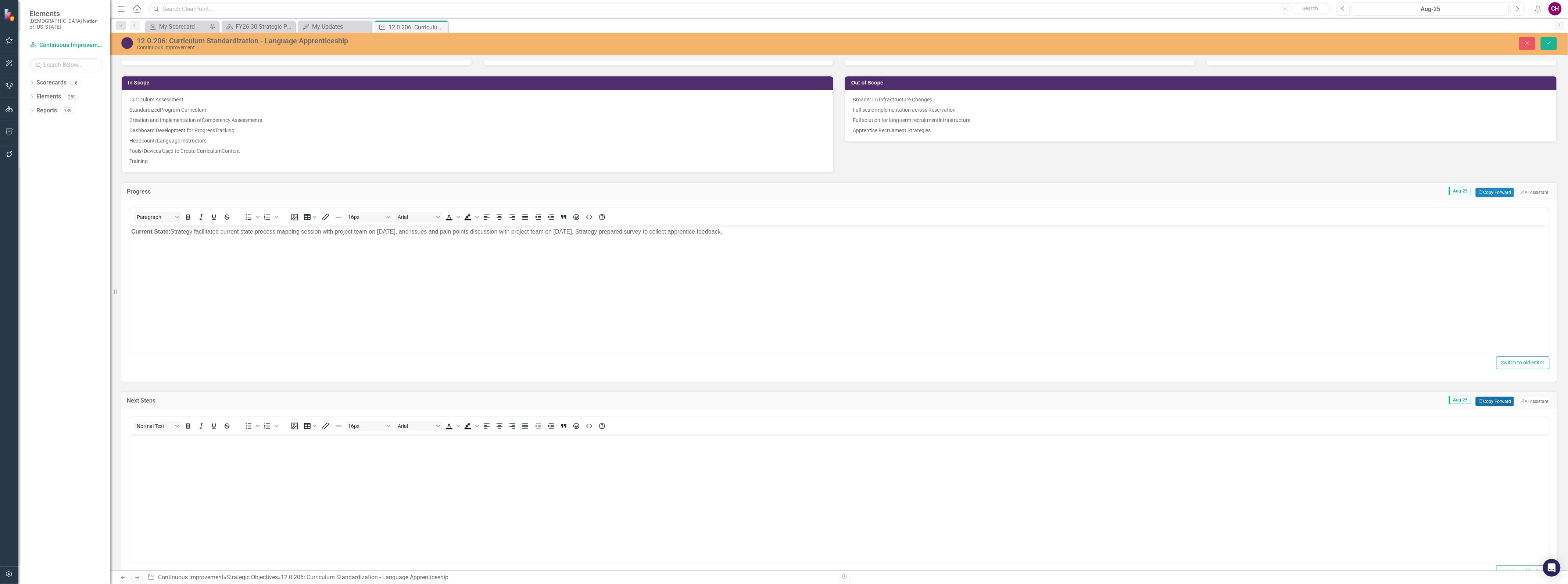
click at [1505, 399] on button "Copy Forward Copy Forward" at bounding box center [1494, 402] width 38 height 10
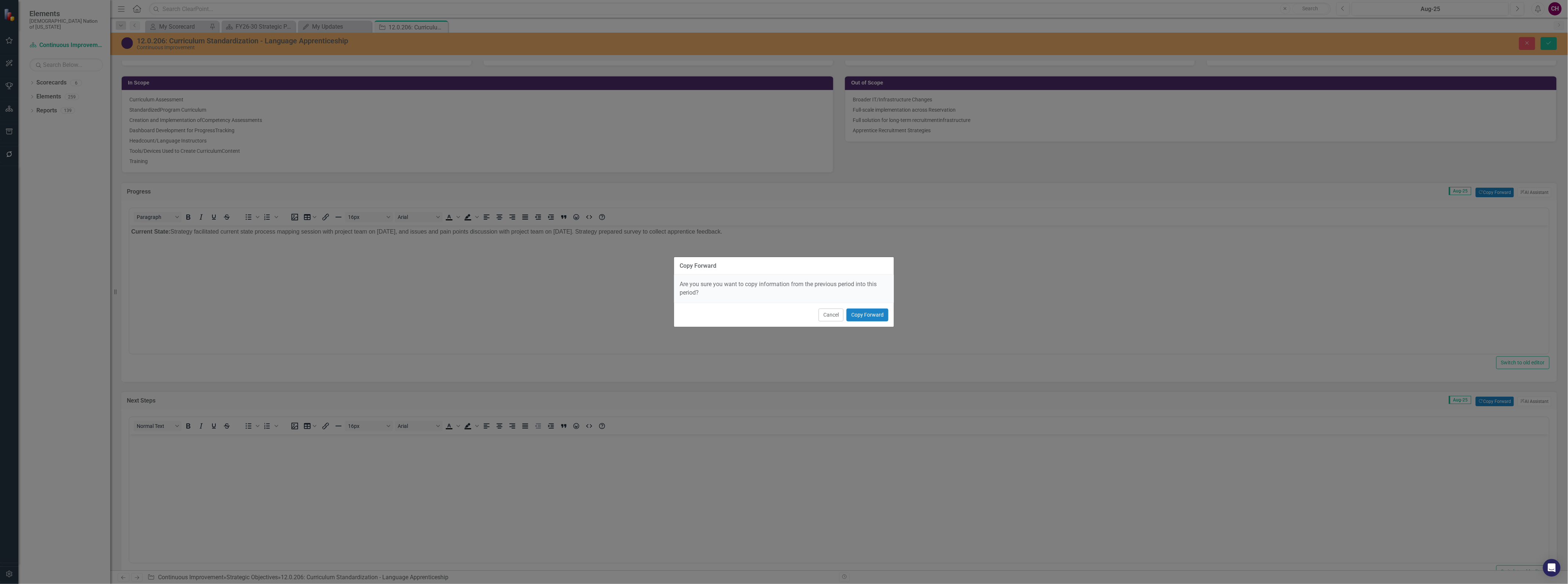
click at [852, 303] on div "Are you sure you want to copy information from the previous period into this pe…" at bounding box center [783, 289] width 220 height 28
click at [857, 310] on button "Copy Forward" at bounding box center [867, 315] width 42 height 13
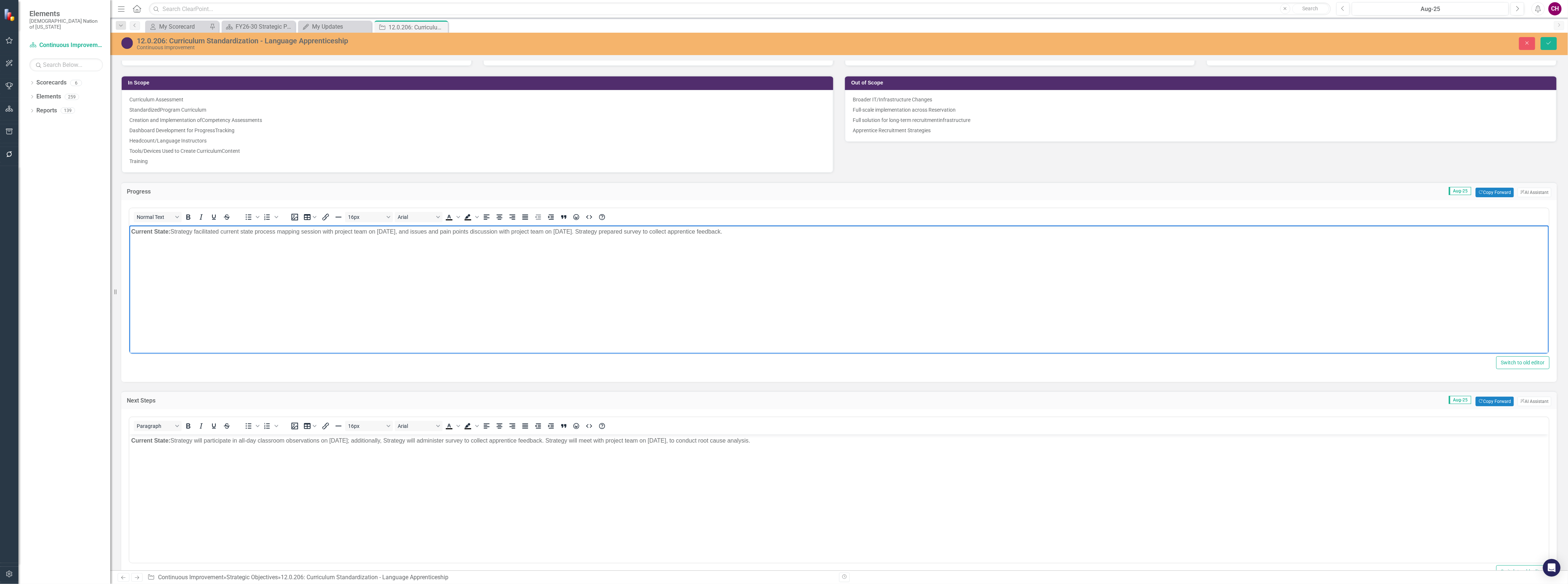
click at [779, 235] on p "Current State: Strategy facilitated current state process mapping session with …" at bounding box center [838, 232] width 1416 height 9
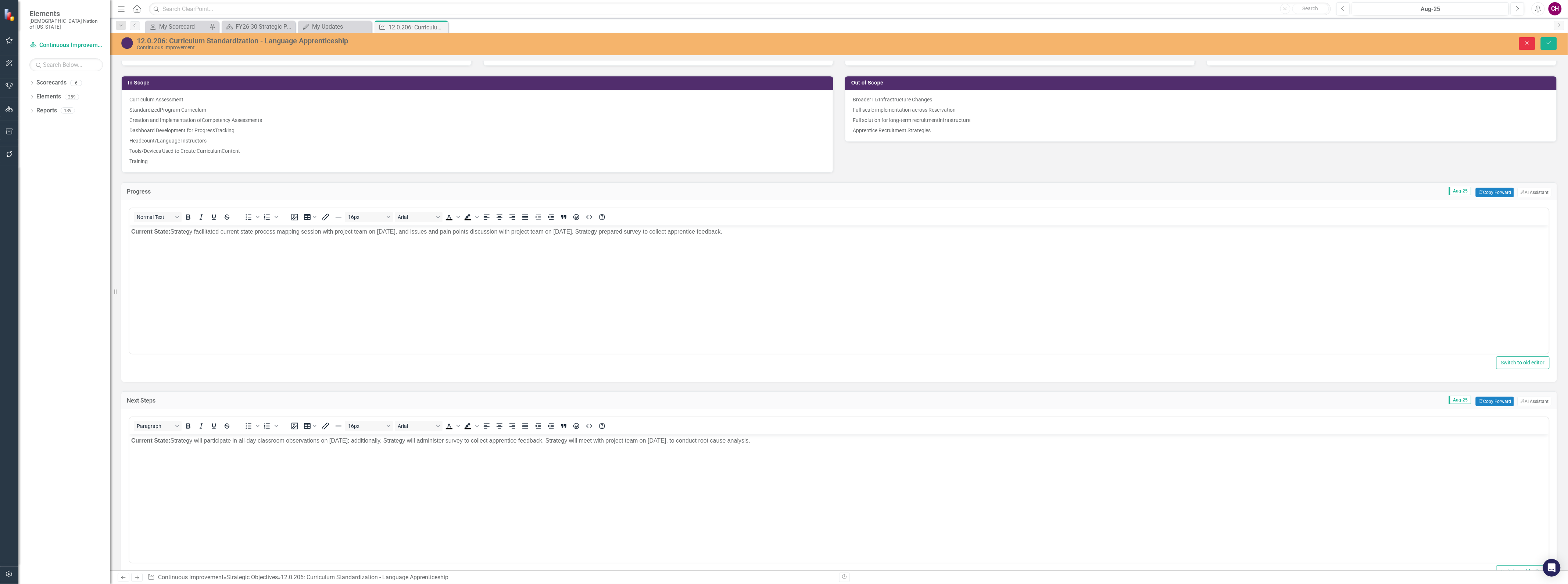
click at [1522, 39] on button "Close" at bounding box center [1527, 43] width 16 height 13
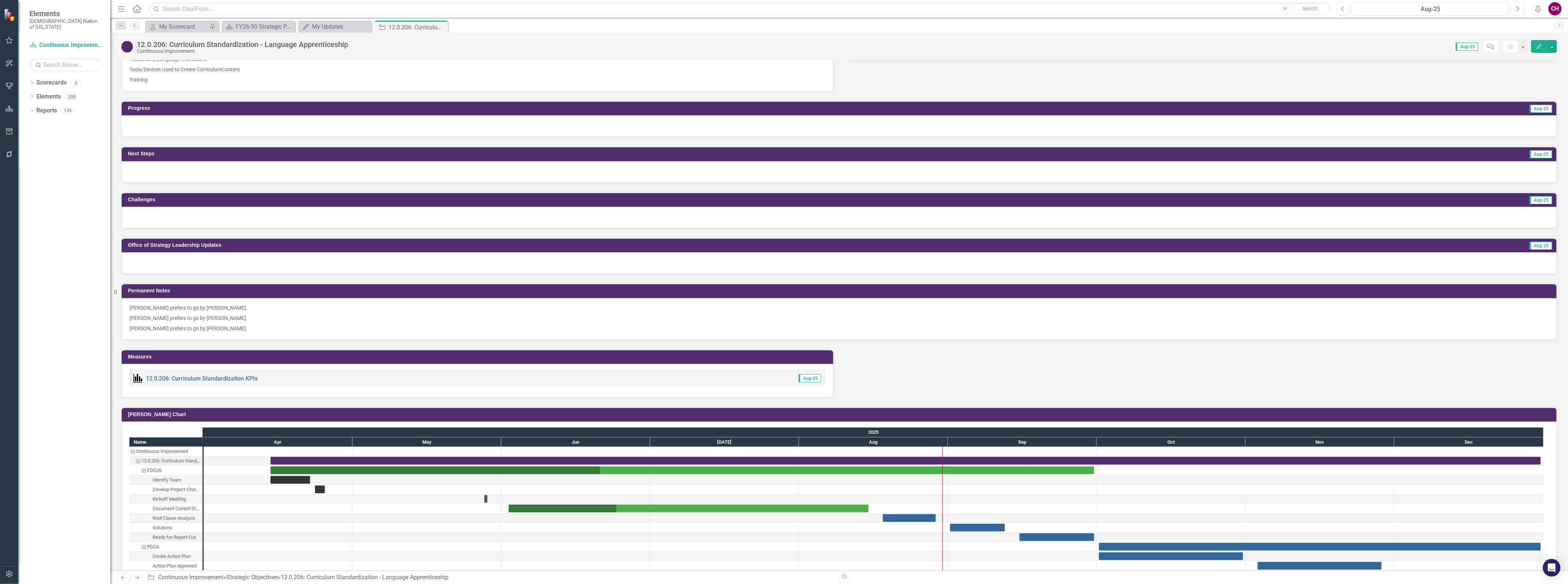
scroll to position [449, 0]
